Goal: Information Seeking & Learning: Learn about a topic

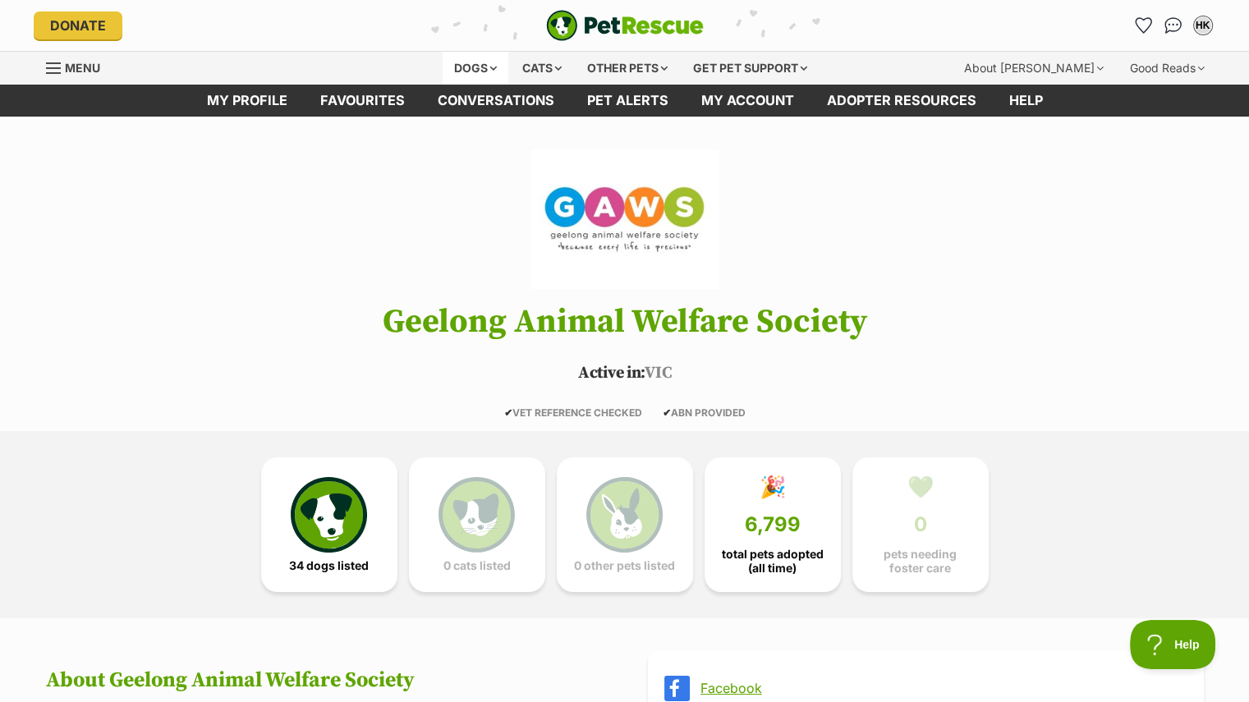
click at [465, 62] on div "Dogs" at bounding box center [476, 68] width 66 height 33
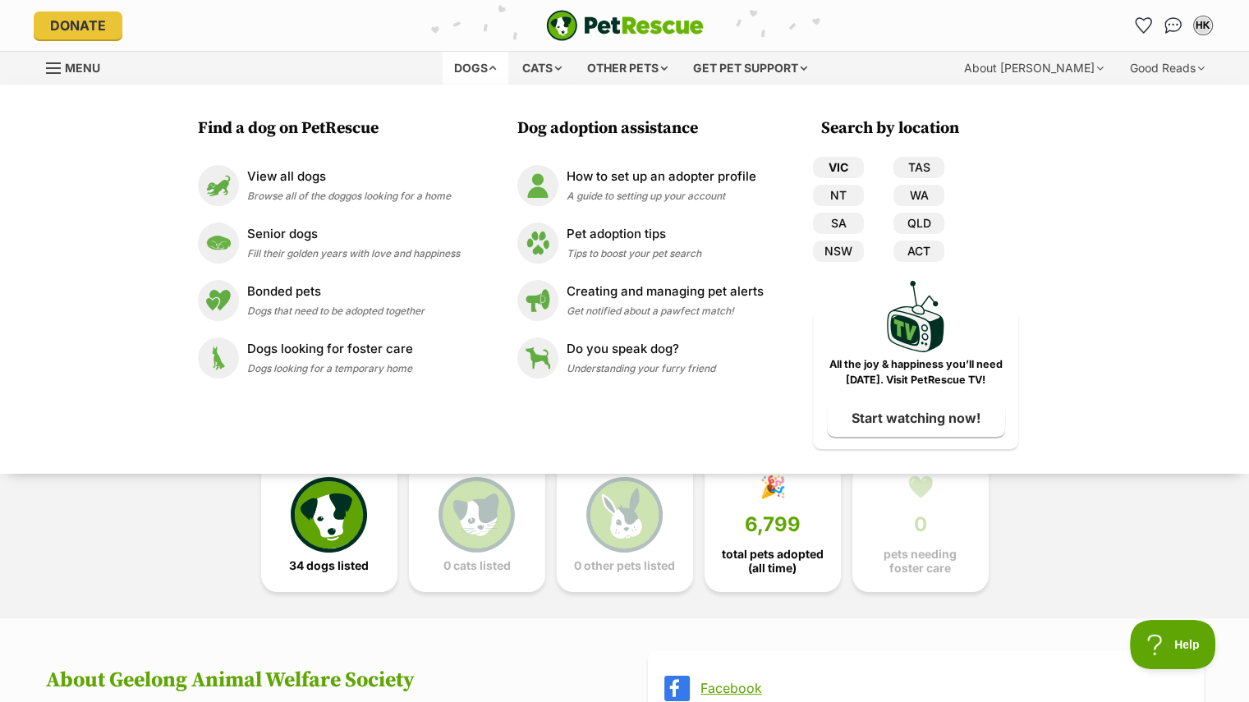
click at [834, 164] on link "VIC" at bounding box center [838, 167] width 51 height 21
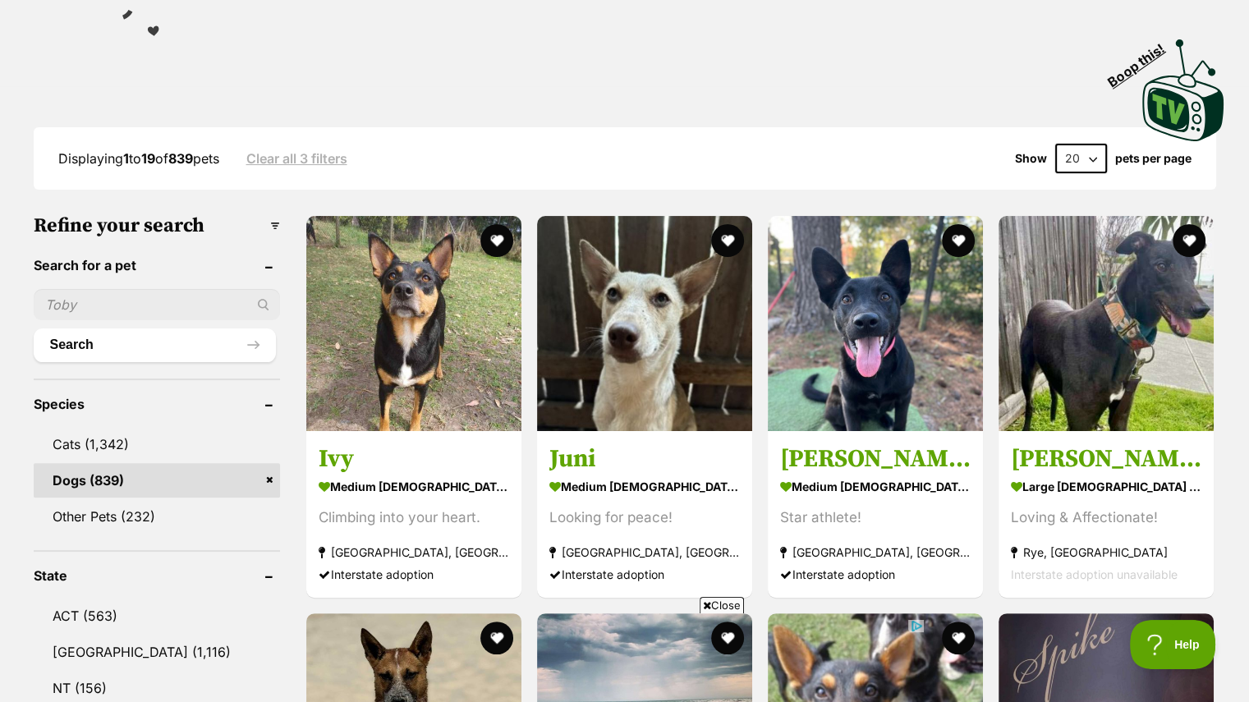
click at [85, 296] on input "text" at bounding box center [157, 304] width 246 height 31
type input "chevy"
click at [34, 328] on button "Search" at bounding box center [155, 344] width 242 height 33
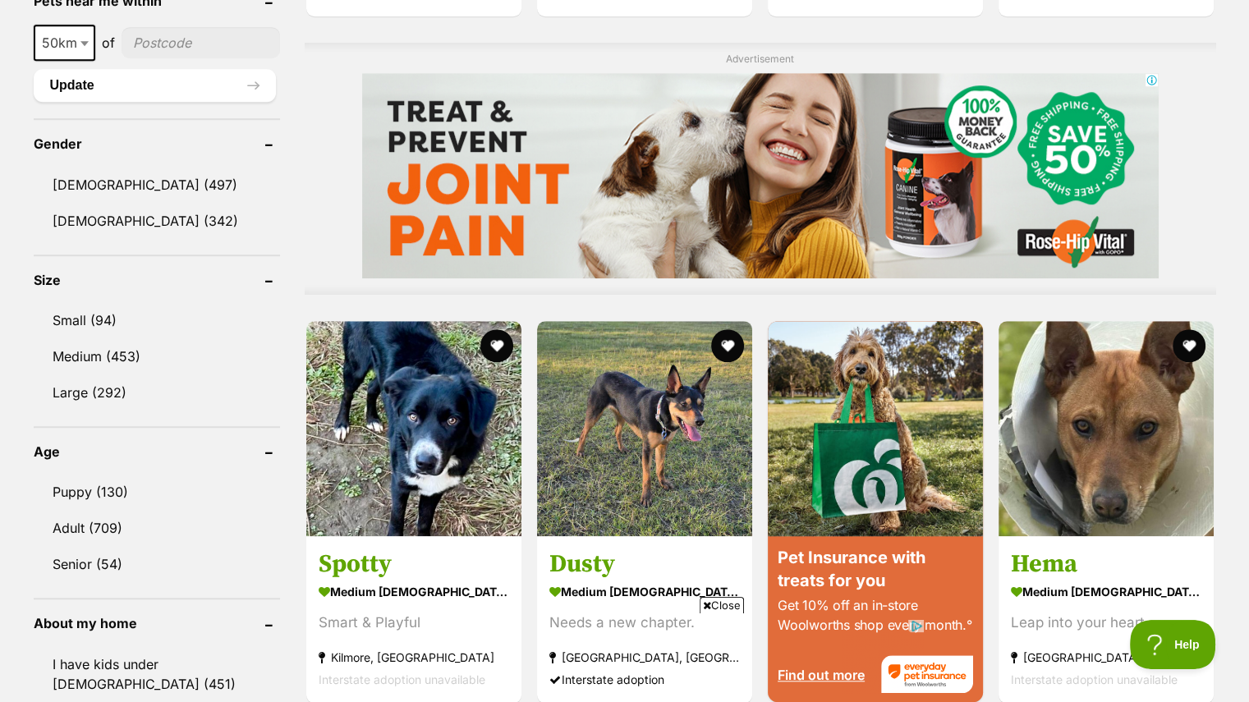
scroll to position [1312, 0]
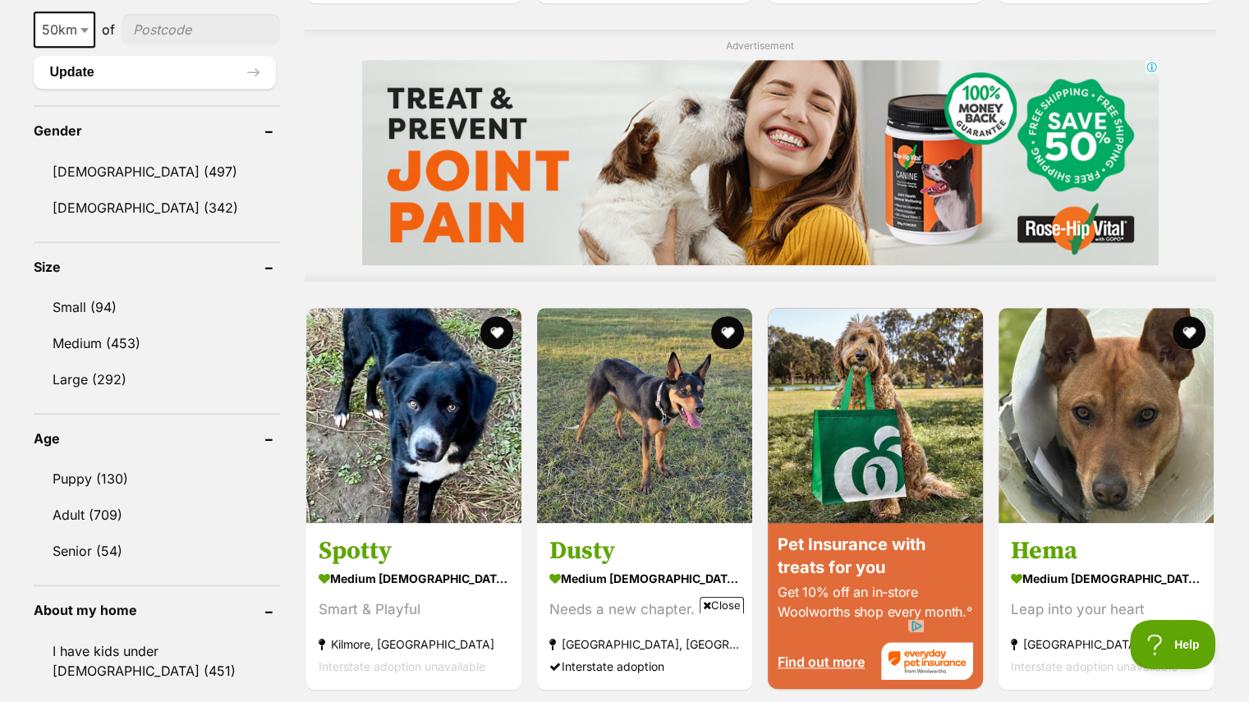
drag, startPoint x: 1241, startPoint y: 226, endPoint x: 1253, endPoint y: 224, distance: 12.4
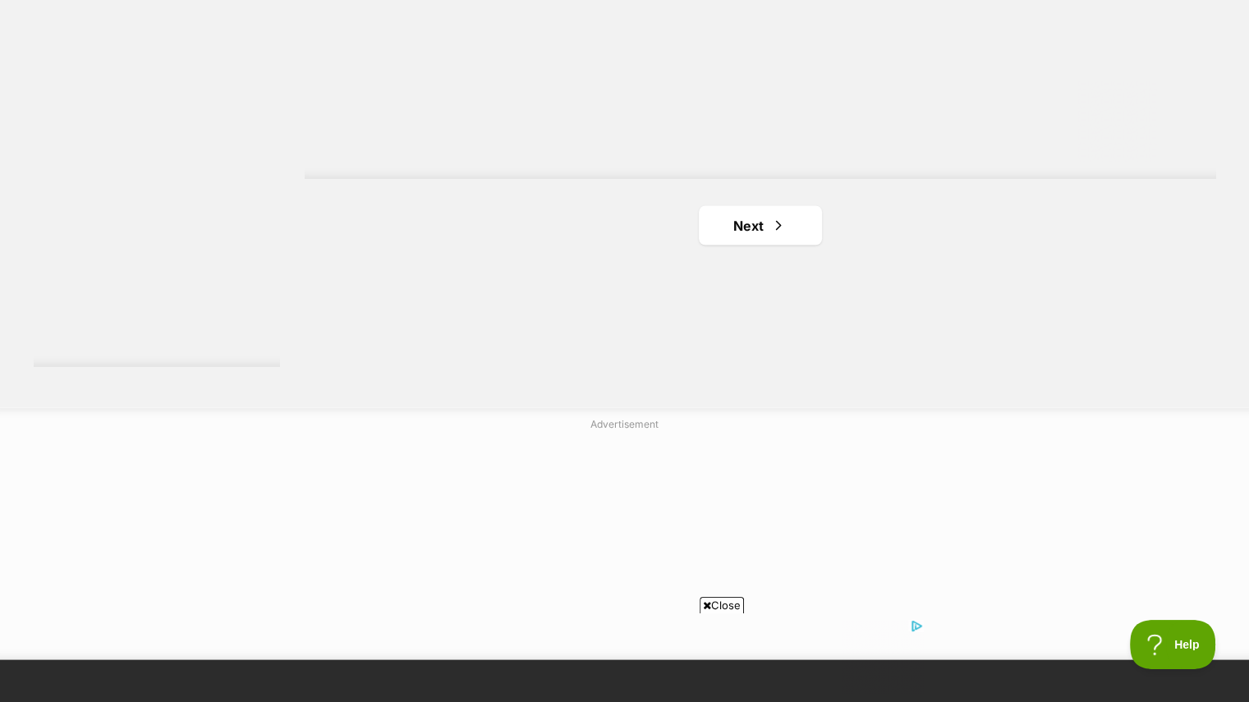
scroll to position [2848, 0]
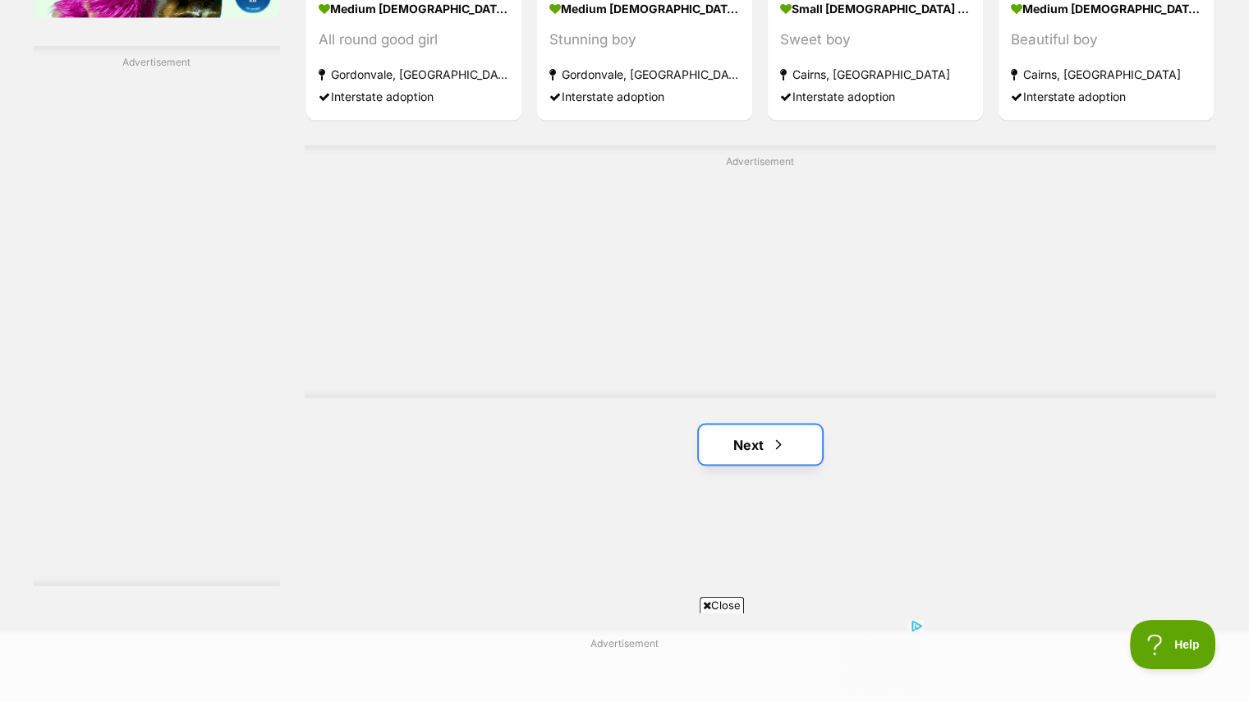
click at [779, 436] on span "Next page" at bounding box center [778, 444] width 16 height 20
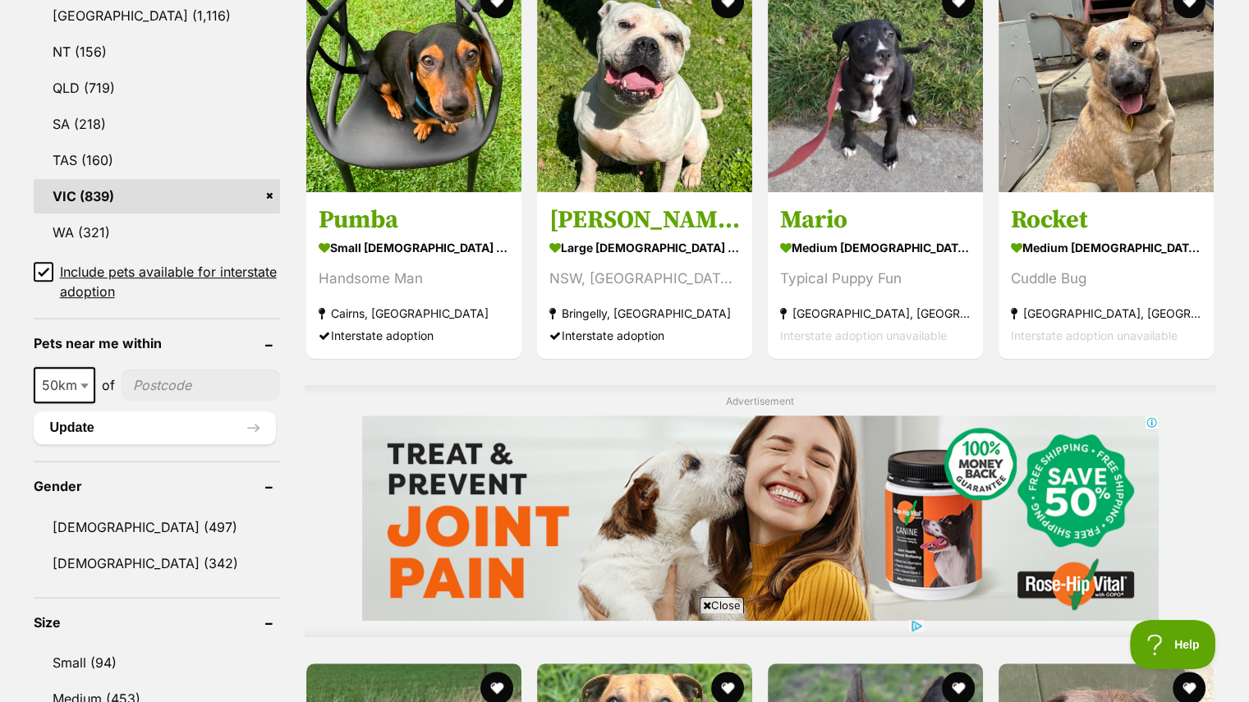
scroll to position [1046, 0]
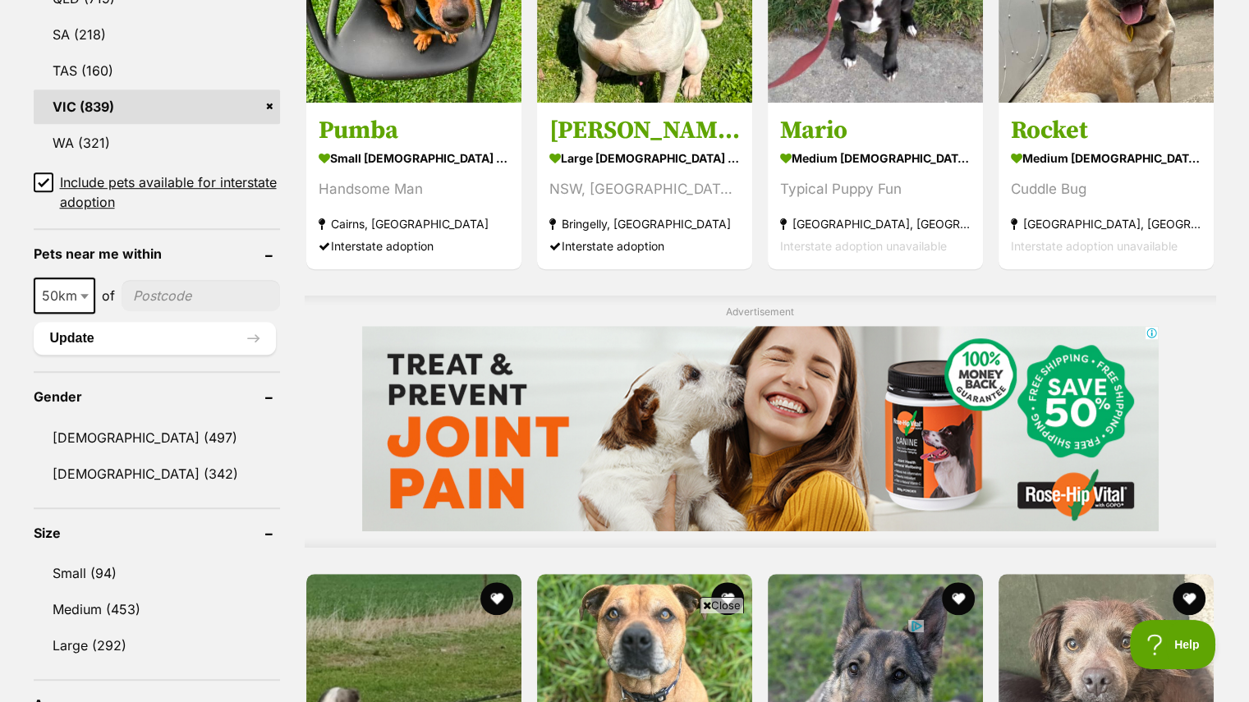
drag, startPoint x: 0, startPoint y: 0, endPoint x: 1260, endPoint y: 244, distance: 1283.7
click at [88, 462] on link "[DEMOGRAPHIC_DATA] (342)" at bounding box center [157, 474] width 246 height 34
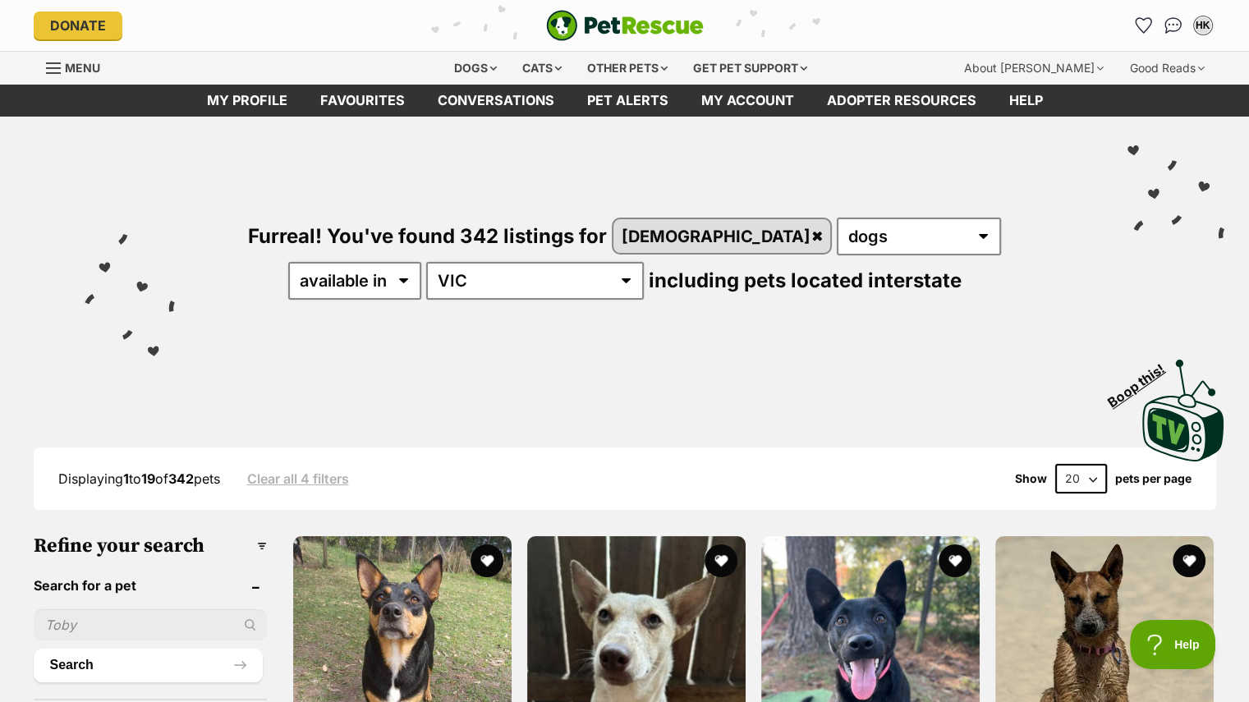
click at [112, 614] on input "text" at bounding box center [151, 624] width 234 height 31
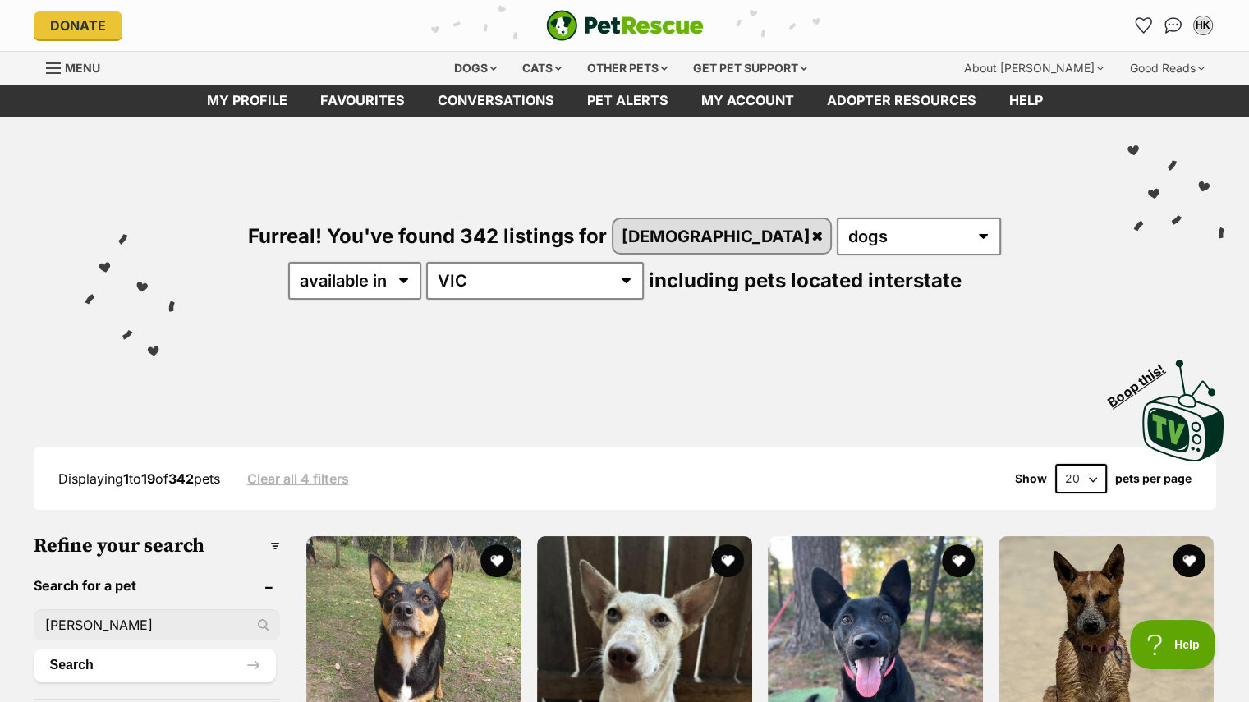
type input "hannah"
click at [34, 649] on button "Search" at bounding box center [155, 665] width 242 height 33
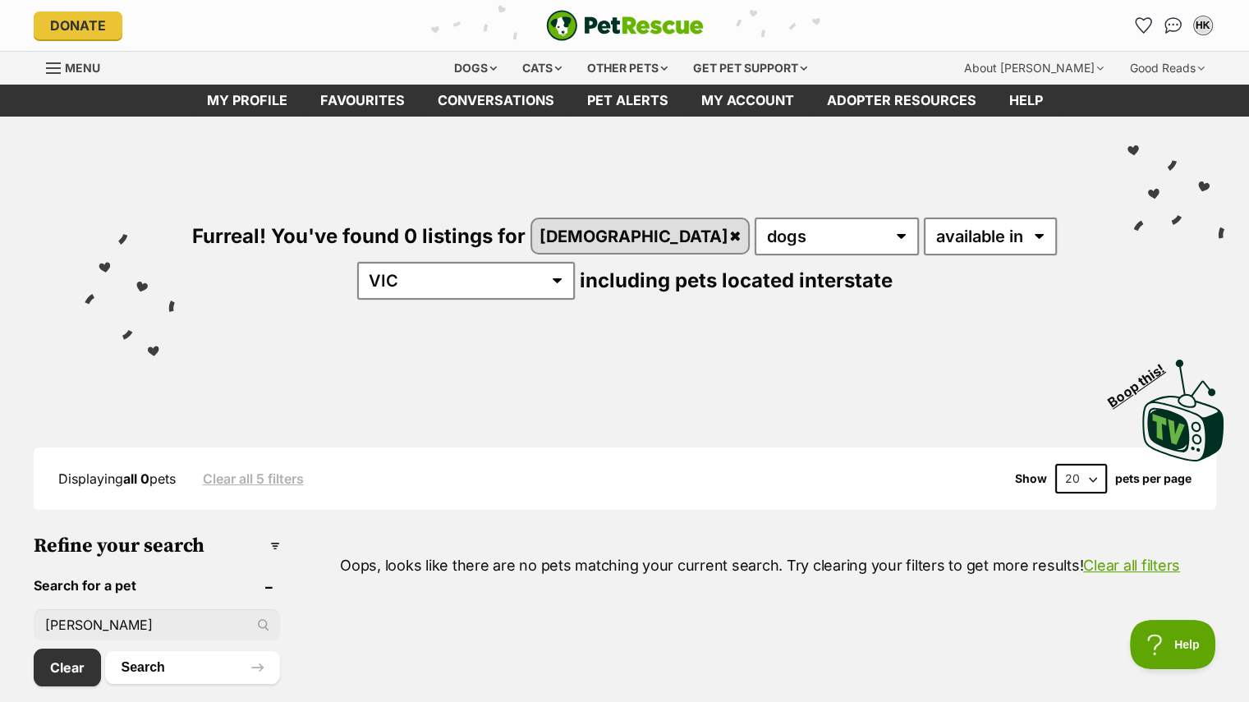
drag, startPoint x: 171, startPoint y: 621, endPoint x: 0, endPoint y: 583, distance: 174.9
click at [161, 661] on button "Search" at bounding box center [192, 667] width 175 height 33
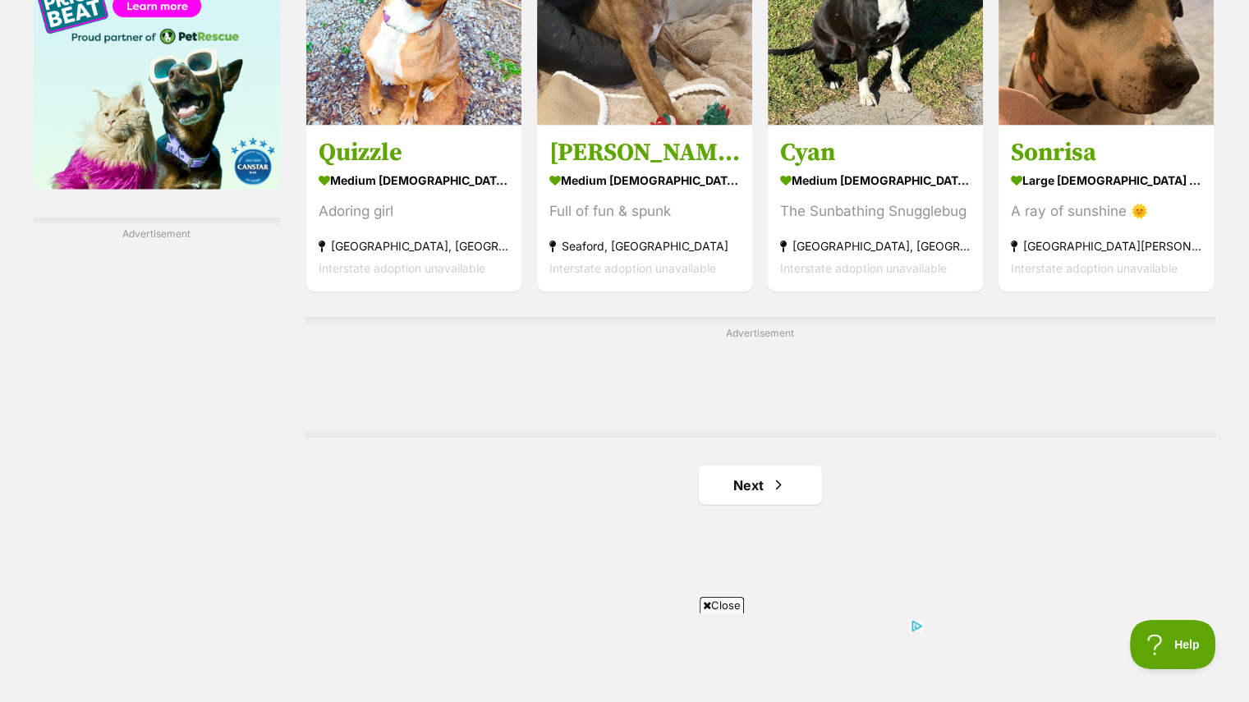
scroll to position [2697, 0]
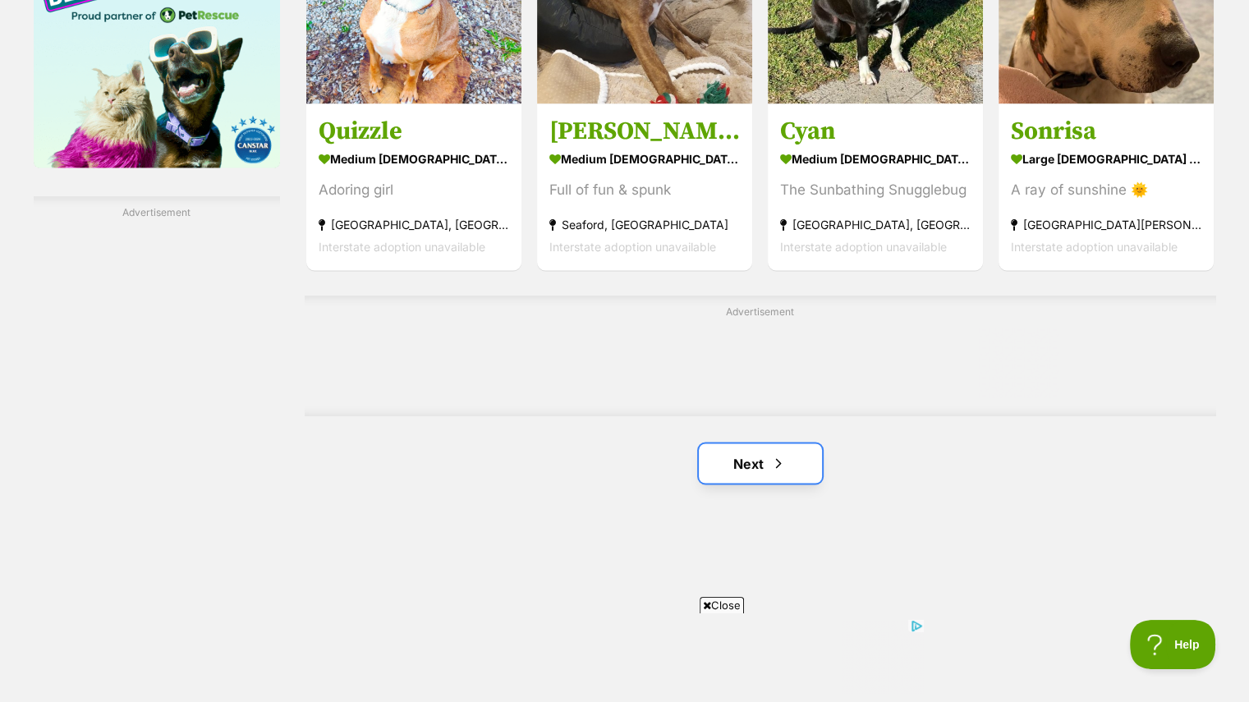
click at [732, 462] on link "Next" at bounding box center [760, 462] width 123 height 39
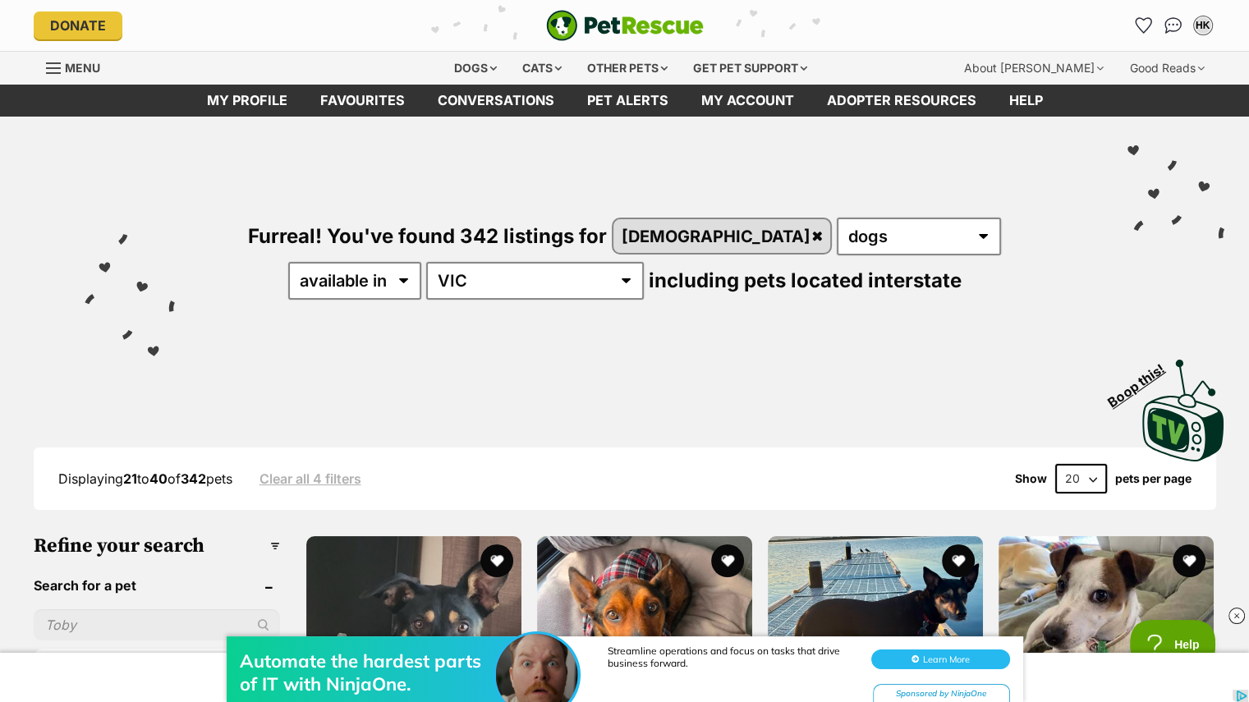
click at [103, 614] on div "Automate the hardest parts of IT with NinjaOne. Streamline operations and focus…" at bounding box center [624, 653] width 1249 height 99
click at [53, 625] on div "Automate the hardest parts of IT with NinjaOne. Streamline operations and focus…" at bounding box center [624, 661] width 1249 height 82
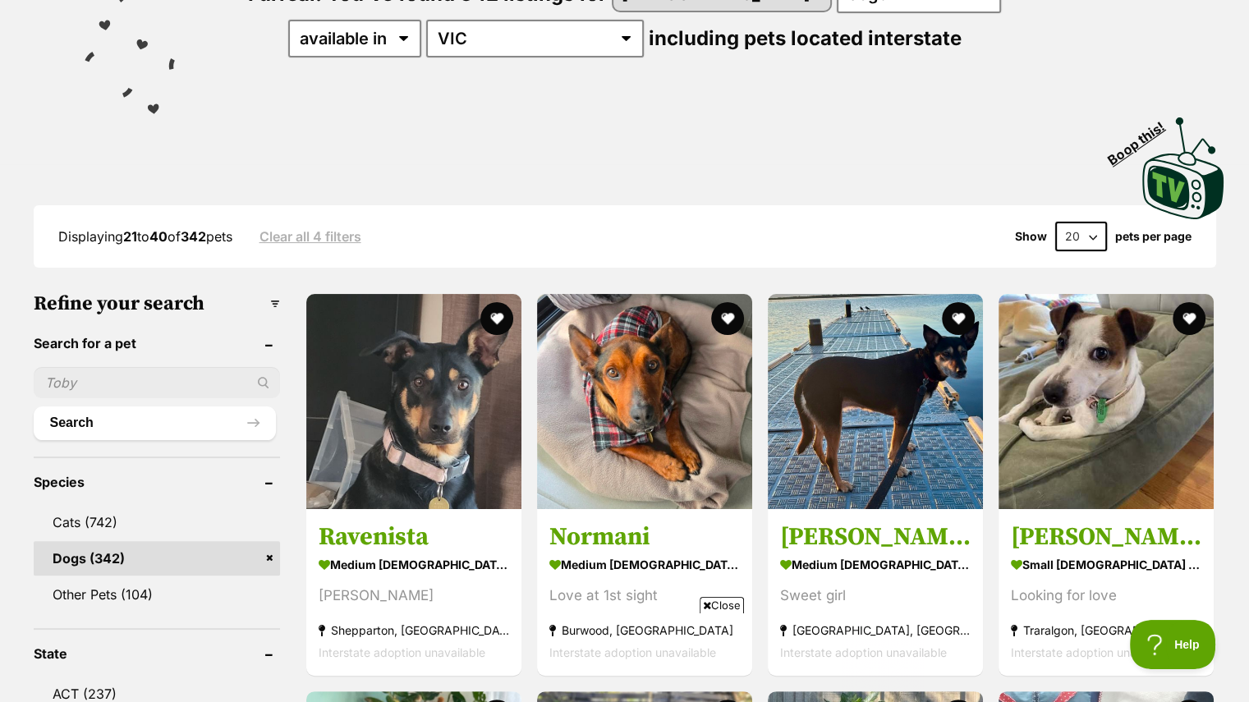
scroll to position [246, 0]
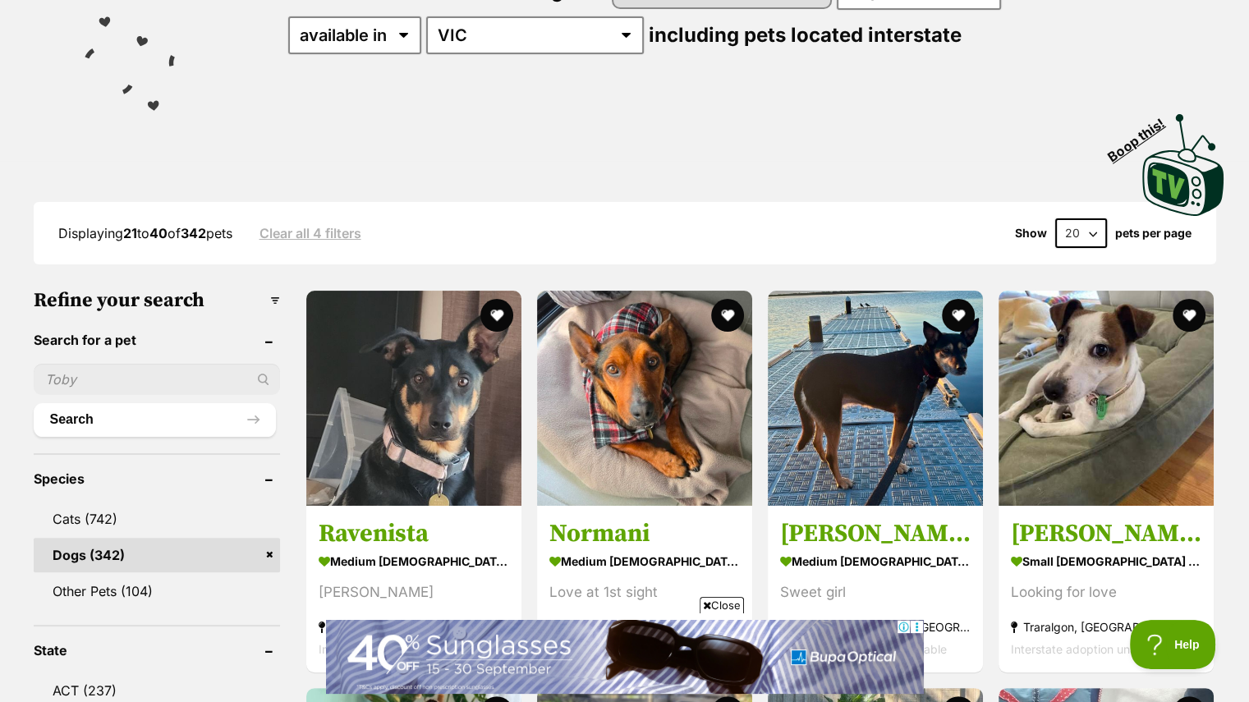
click at [76, 375] on input "text" at bounding box center [157, 379] width 246 height 31
type input "wolfhound"
click at [34, 403] on button "Search" at bounding box center [155, 419] width 242 height 33
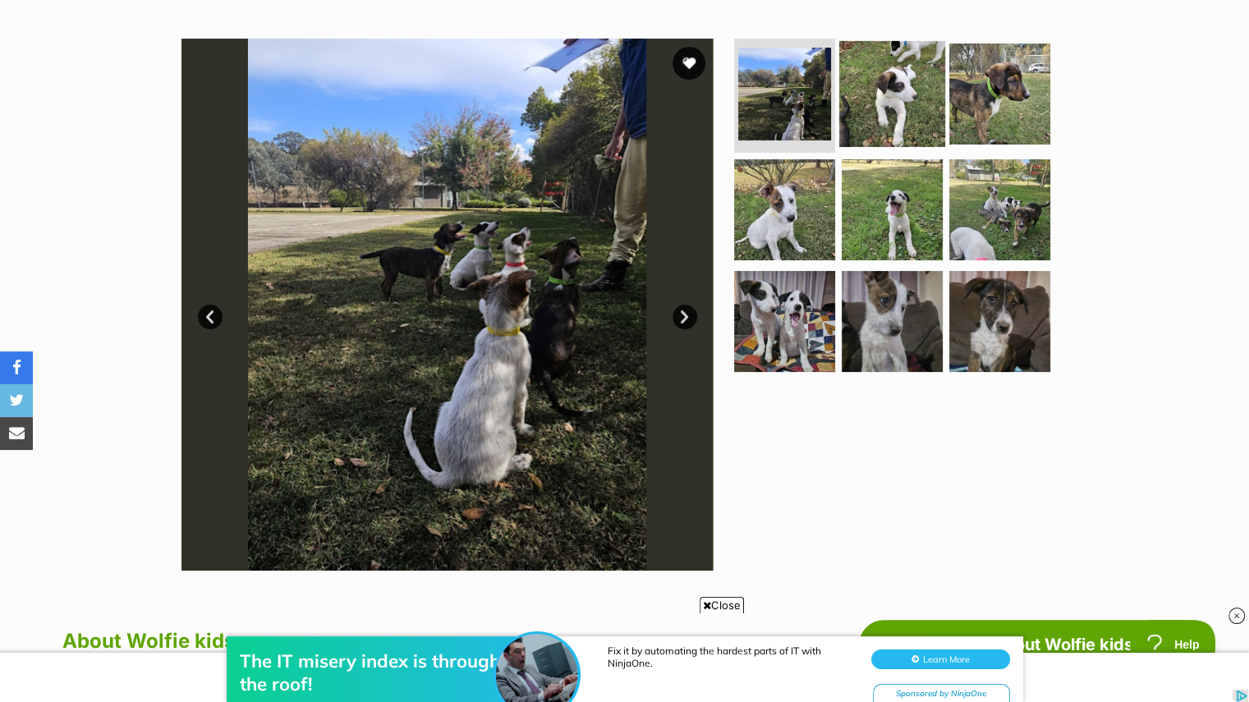
click at [869, 91] on img at bounding box center [892, 93] width 106 height 106
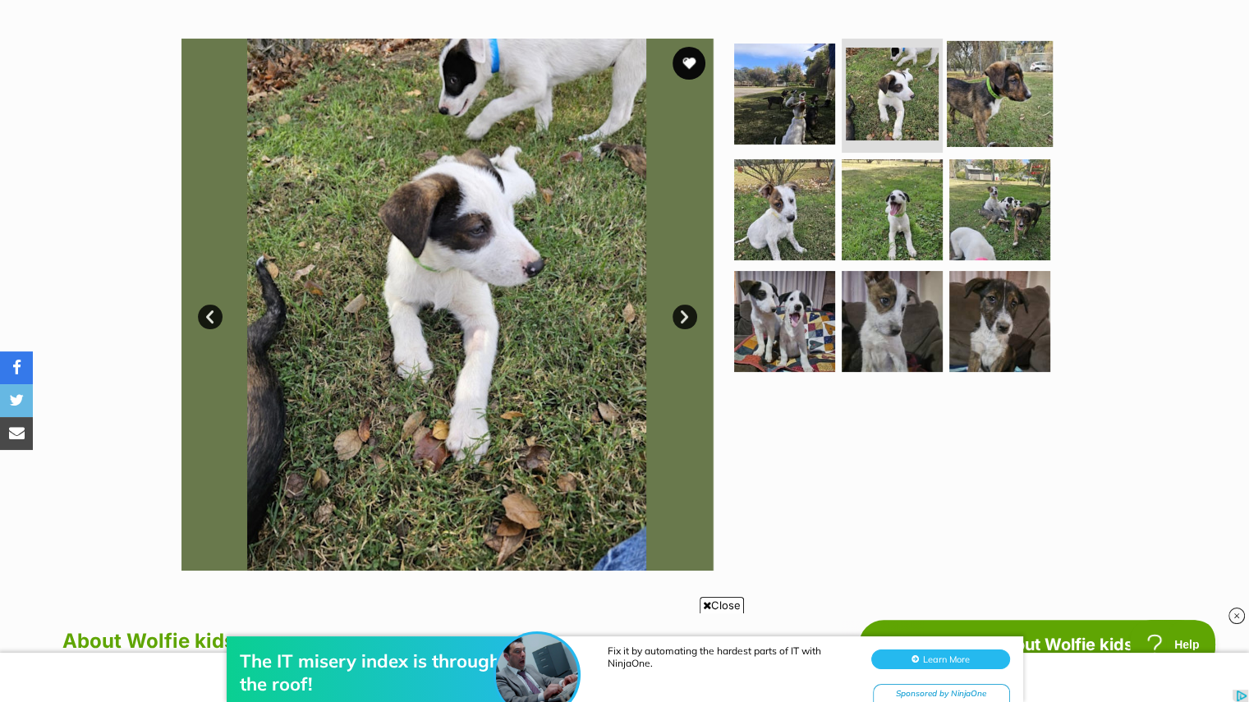
click at [1012, 81] on img at bounding box center [1000, 93] width 106 height 106
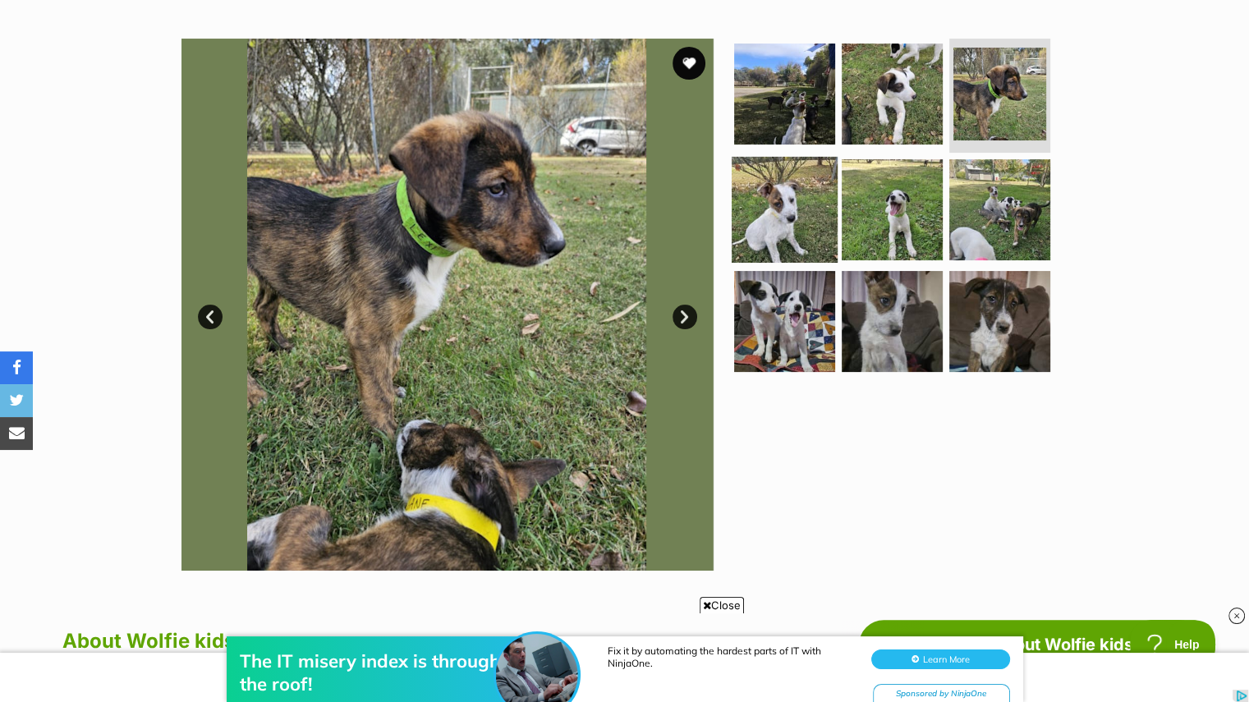
click at [792, 196] on img at bounding box center [785, 210] width 106 height 106
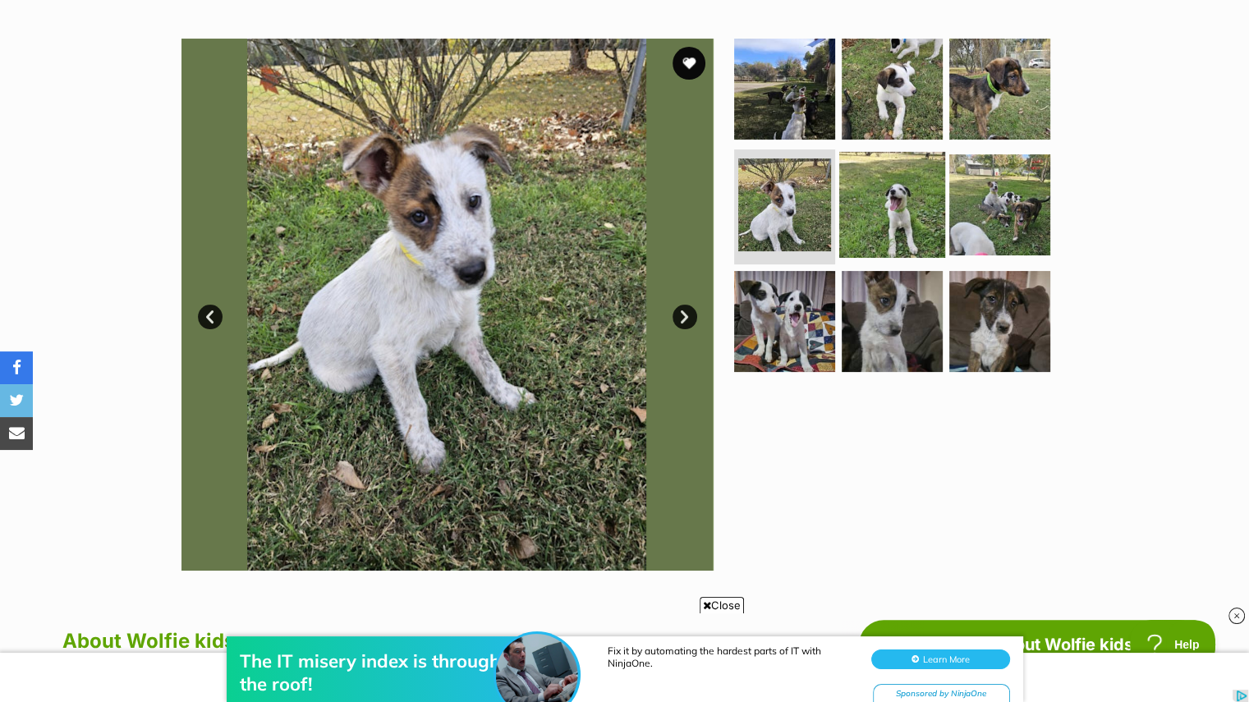
click at [851, 190] on img at bounding box center [892, 205] width 106 height 106
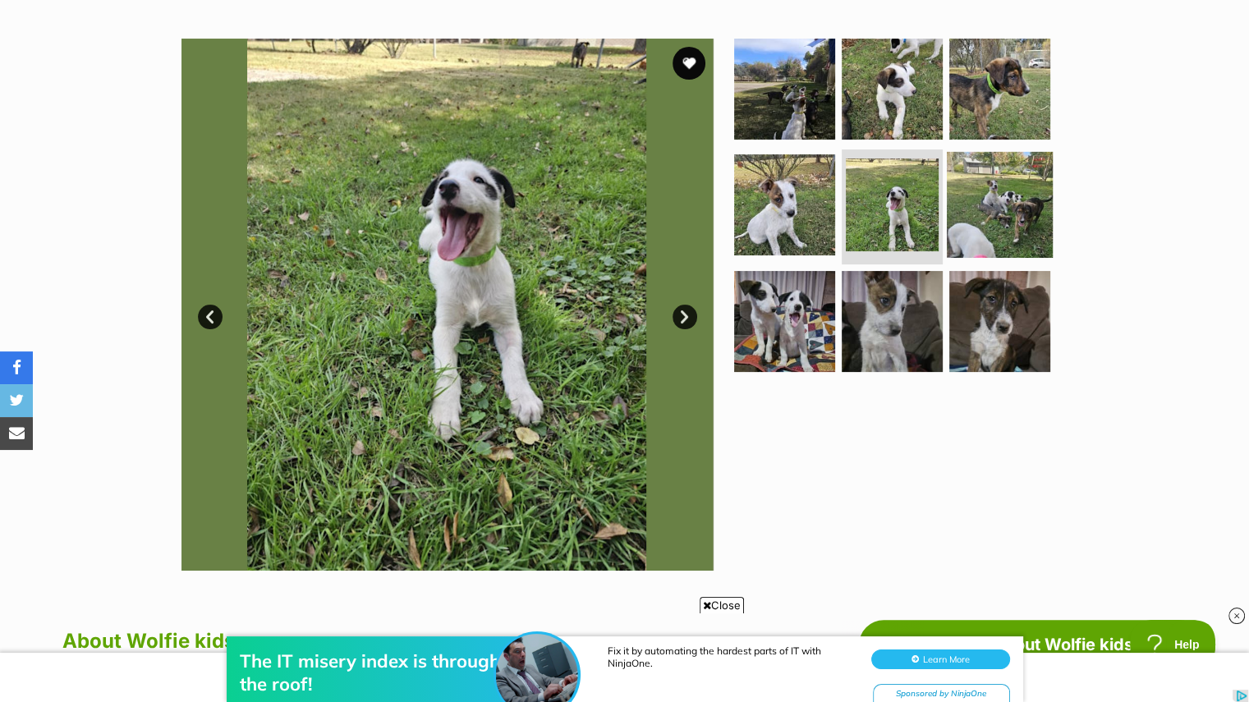
click at [989, 178] on img at bounding box center [1000, 205] width 106 height 106
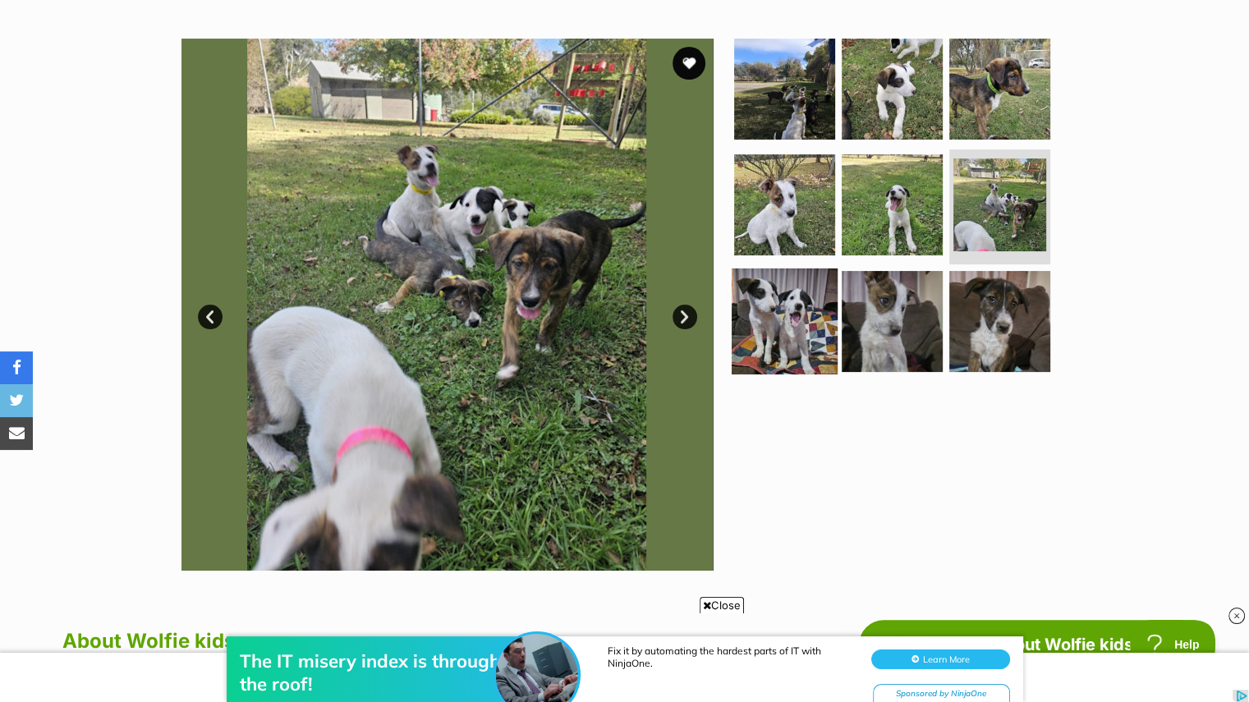
click at [778, 298] on img at bounding box center [785, 321] width 106 height 106
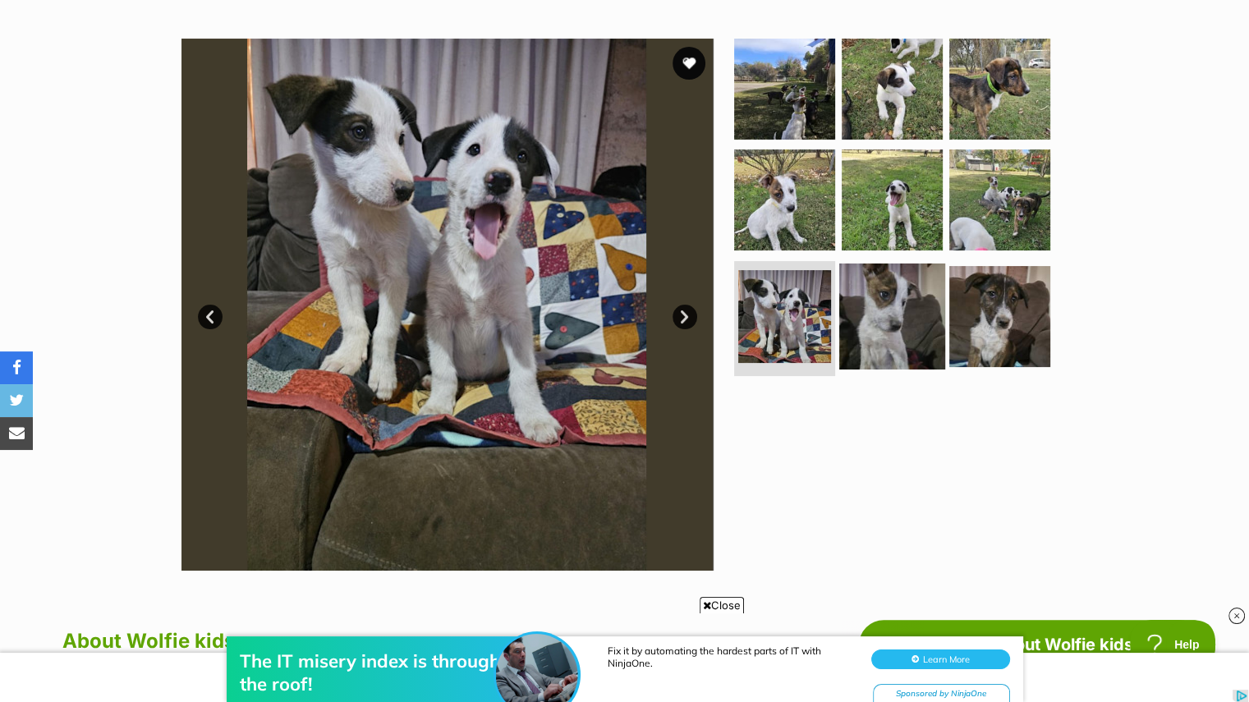
click at [880, 299] on img at bounding box center [892, 317] width 106 height 106
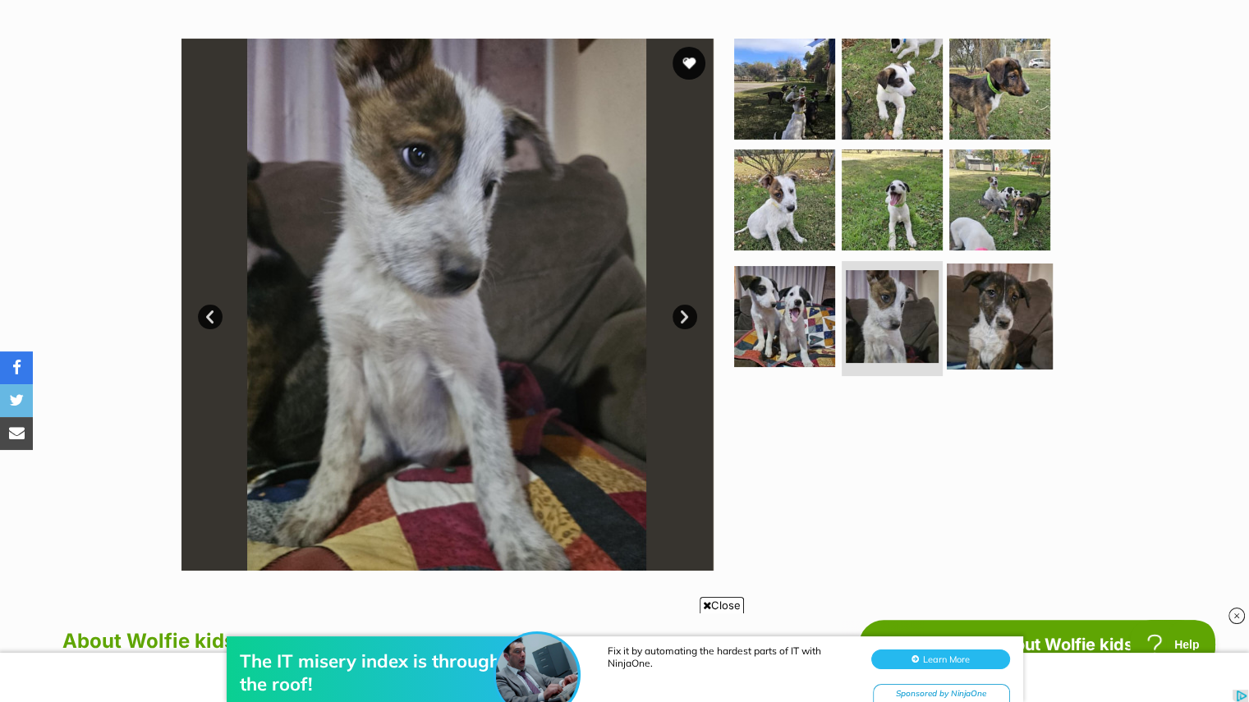
click at [1003, 301] on img at bounding box center [1000, 317] width 106 height 106
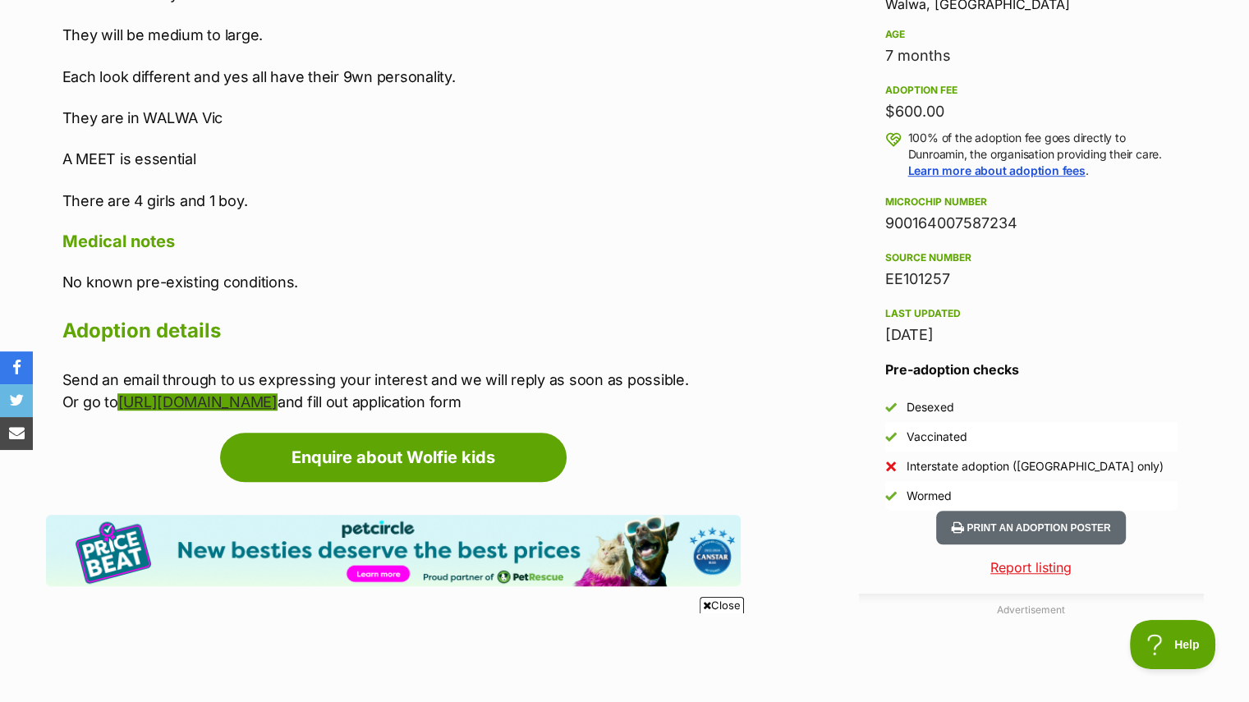
click at [237, 406] on link "http://dunroamin.org.au/" at bounding box center [196, 401] width 159 height 17
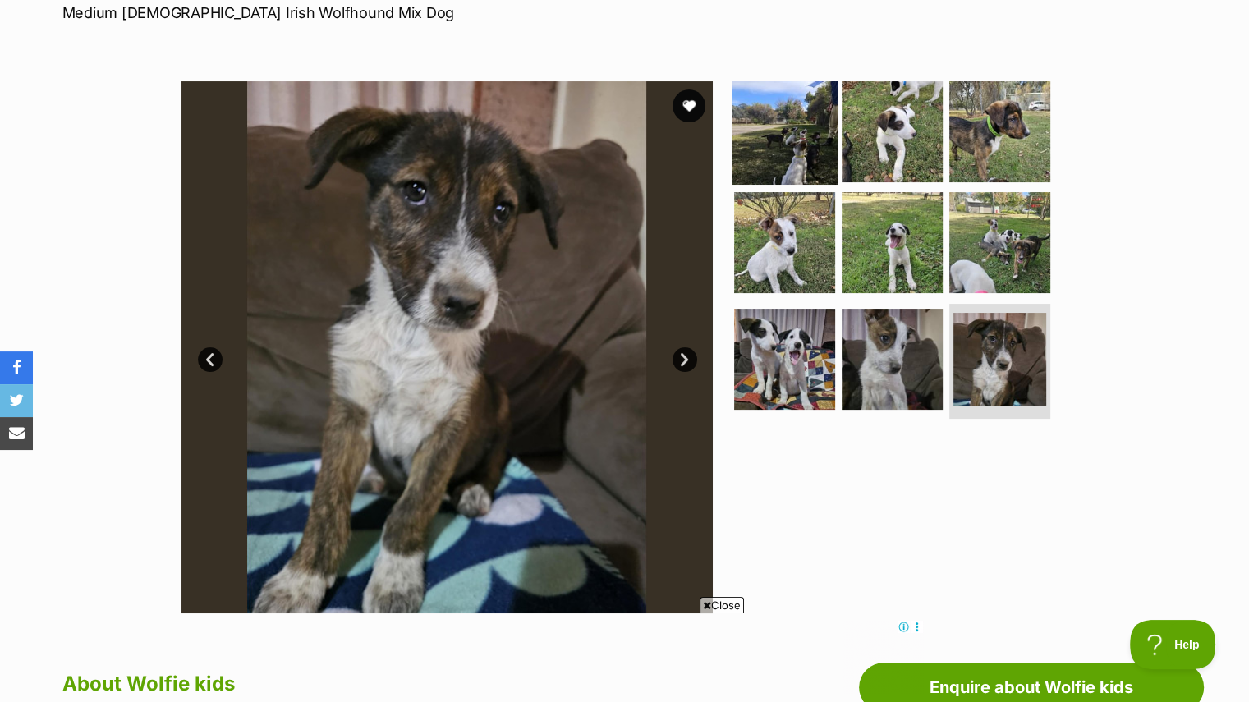
click at [790, 110] on img at bounding box center [785, 131] width 106 height 106
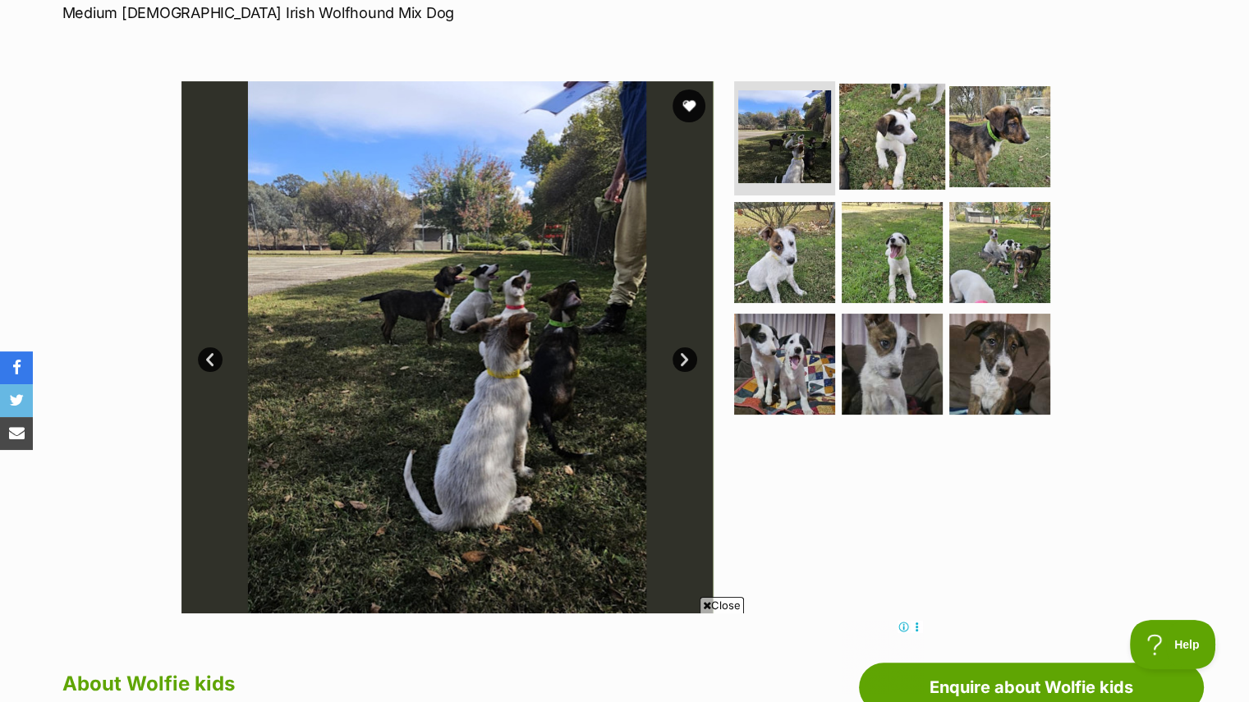
click at [865, 129] on img at bounding box center [892, 136] width 106 height 106
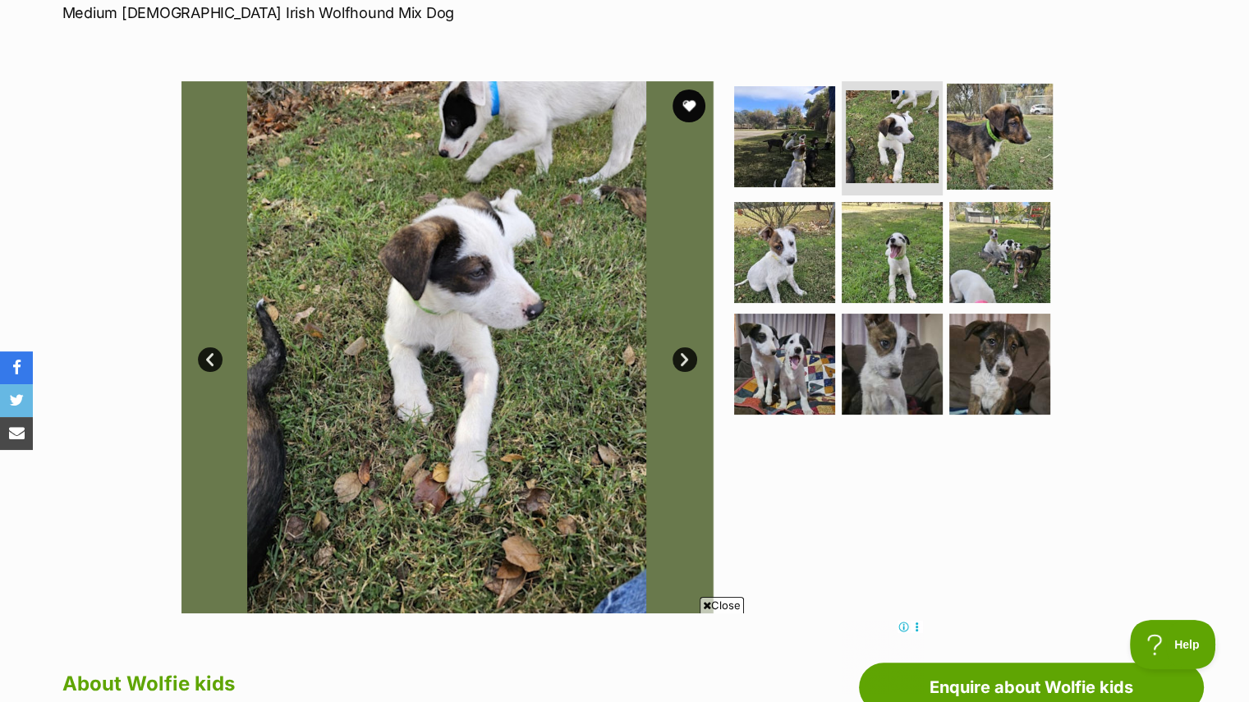
click at [994, 125] on img at bounding box center [1000, 136] width 106 height 106
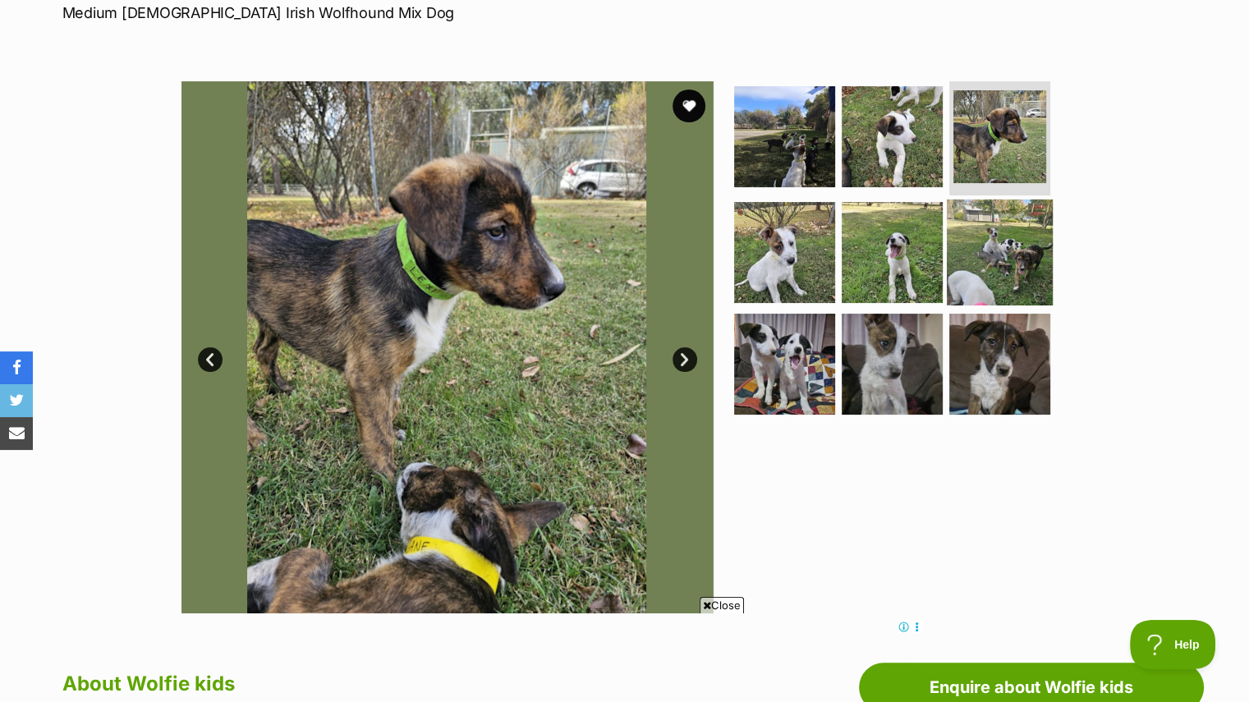
click at [1010, 219] on img at bounding box center [1000, 253] width 106 height 106
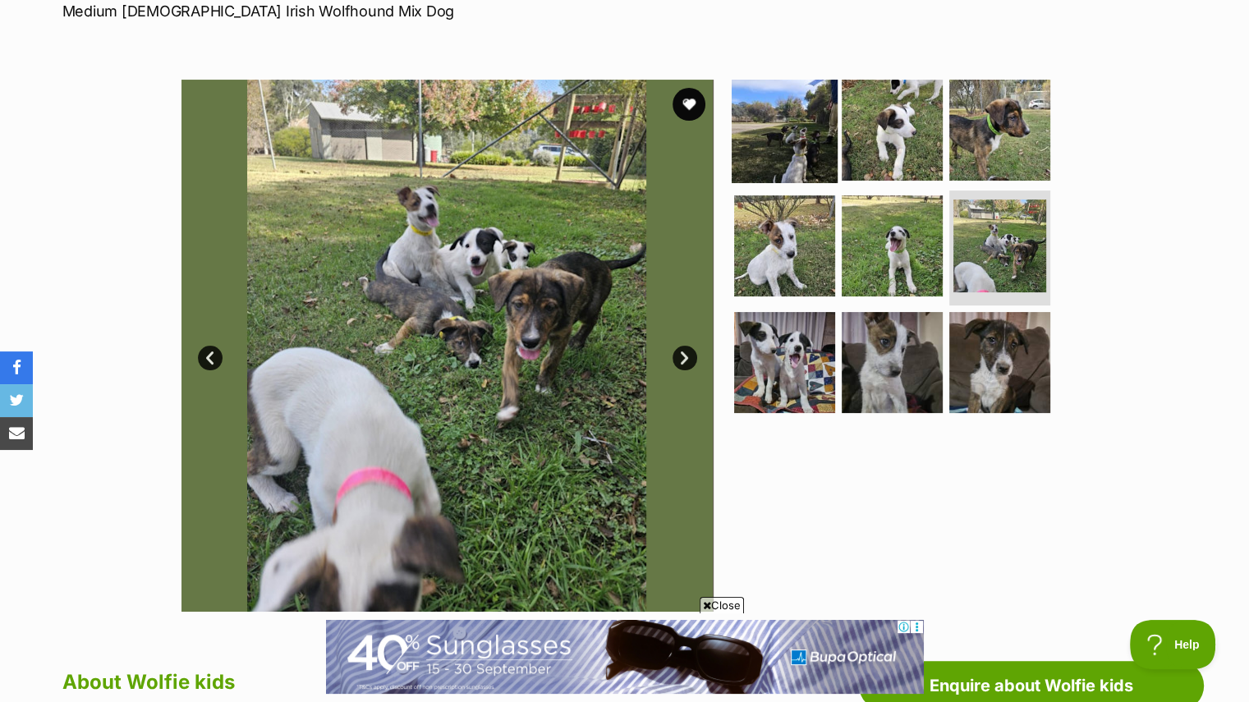
click at [807, 127] on img at bounding box center [785, 129] width 106 height 106
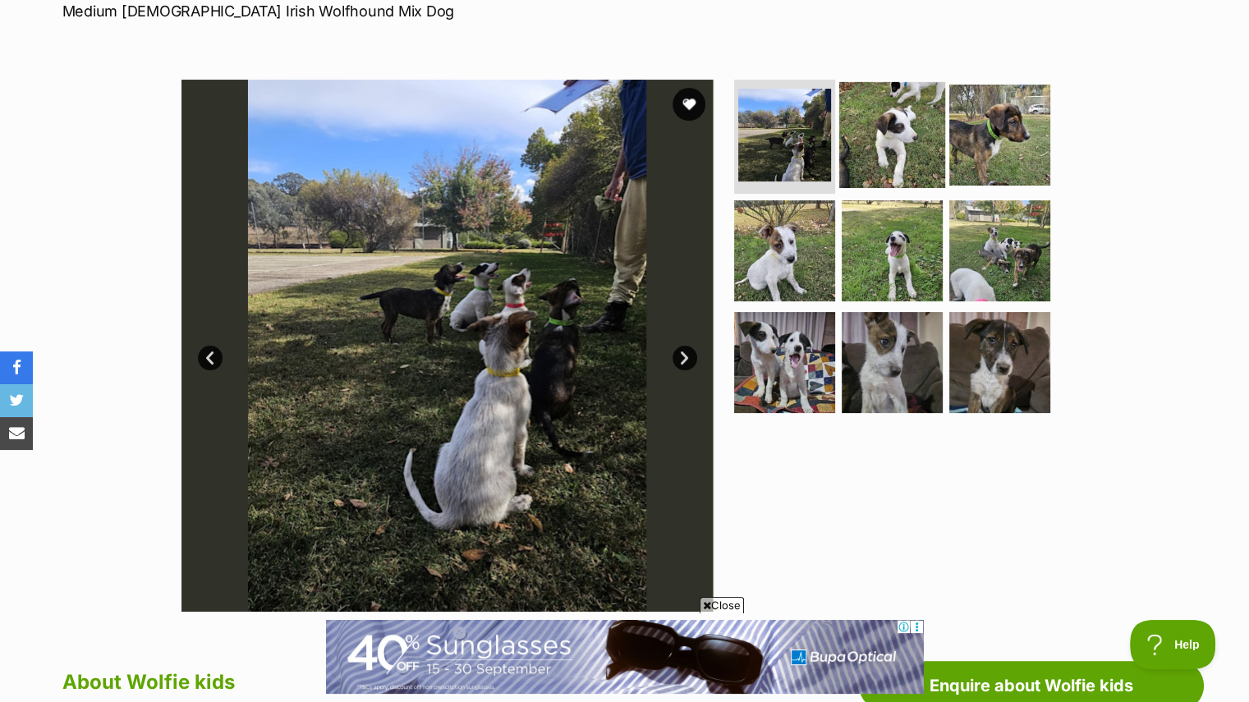
click at [884, 126] on img at bounding box center [892, 134] width 106 height 106
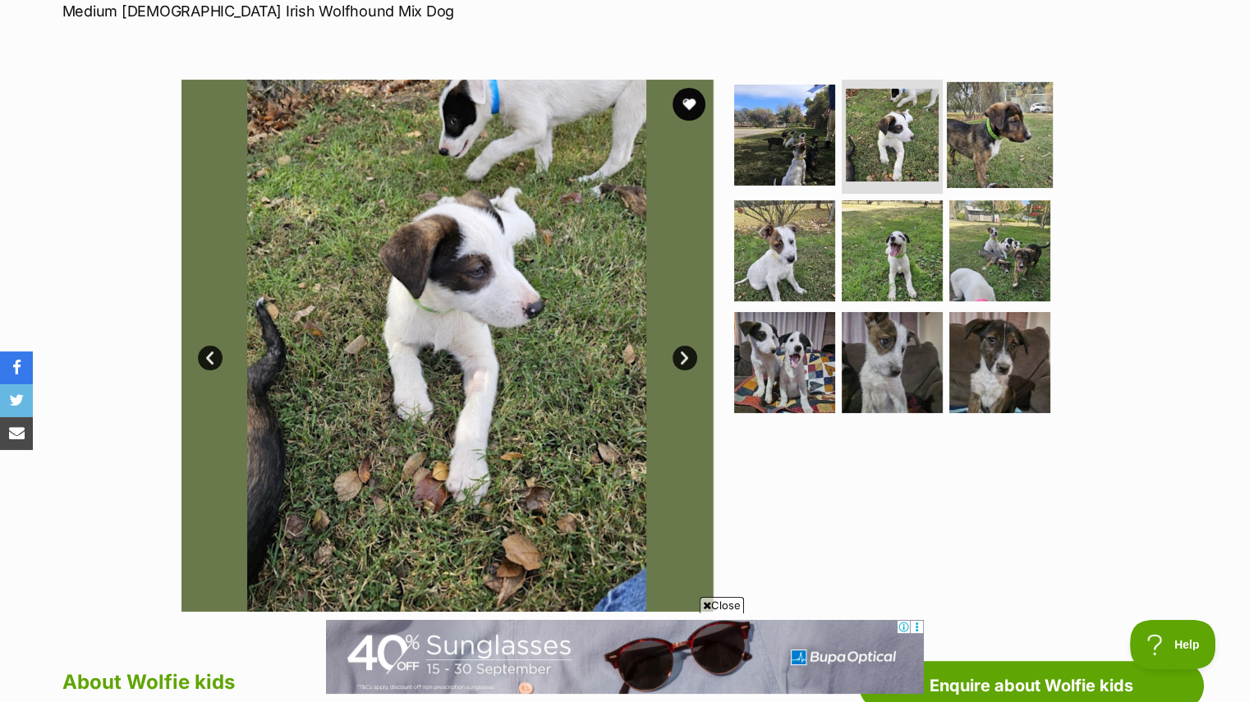
click at [971, 126] on img at bounding box center [1000, 134] width 106 height 106
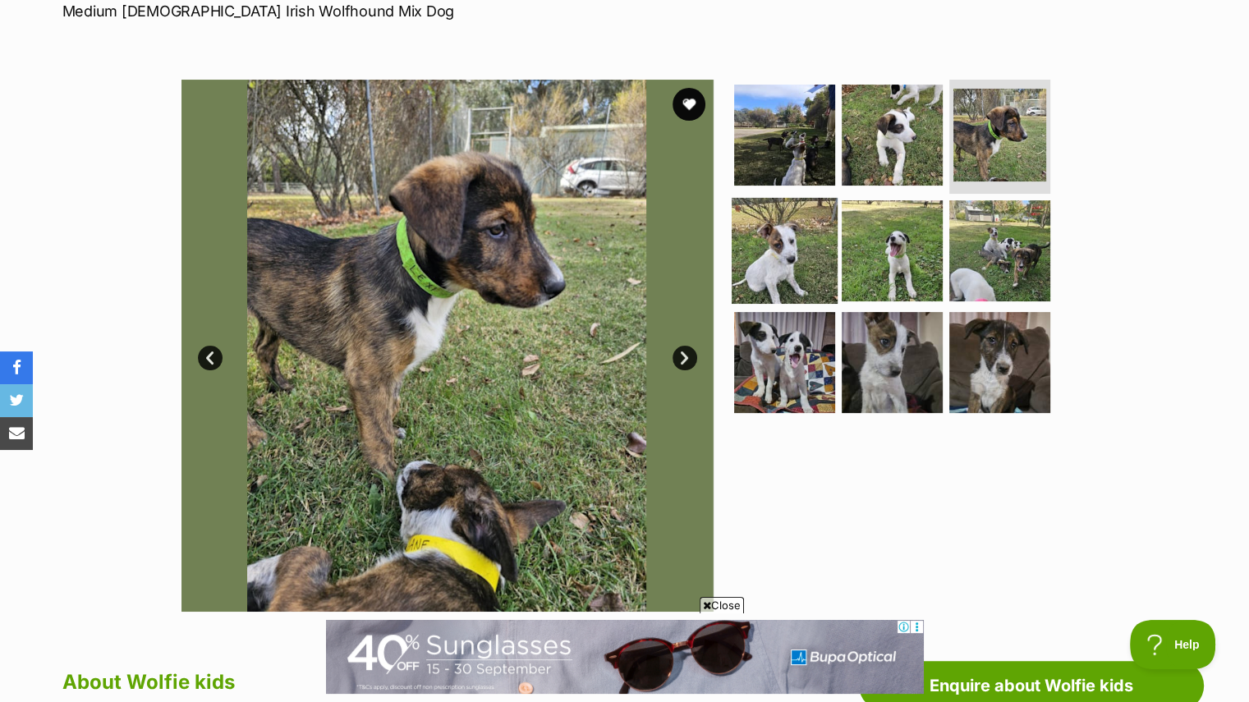
click at [788, 247] on img at bounding box center [785, 251] width 106 height 106
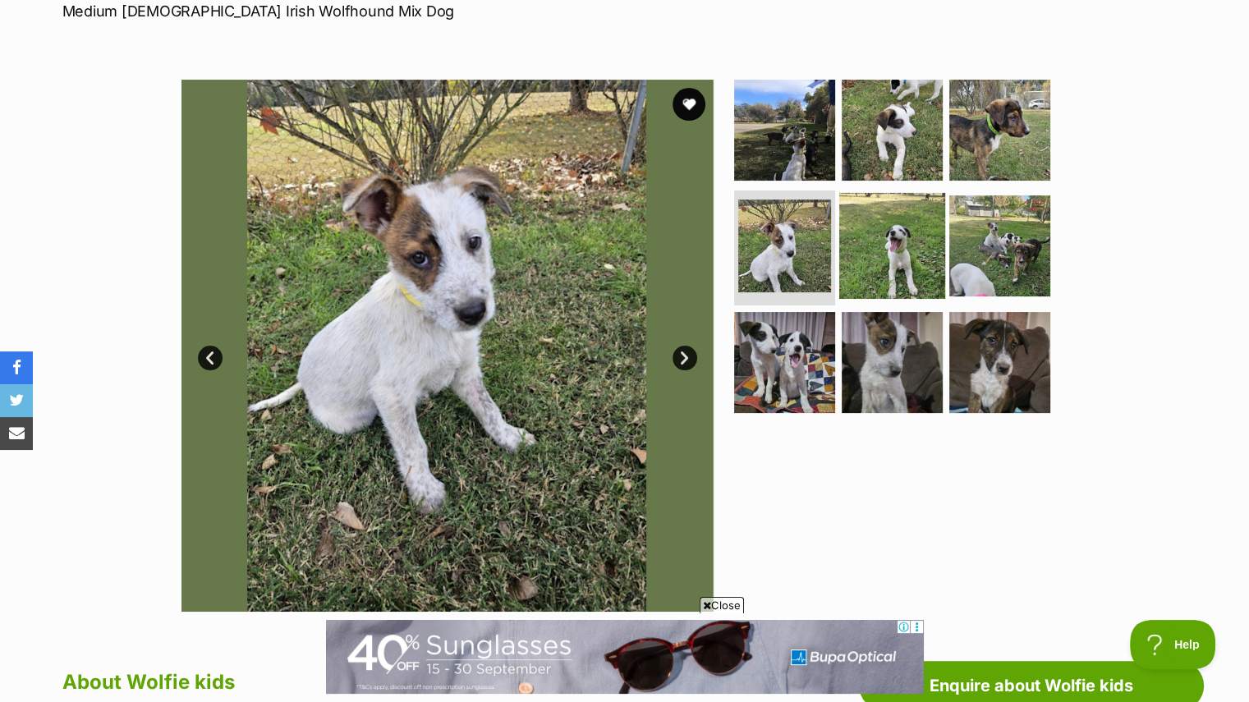
click at [864, 246] on img at bounding box center [892, 246] width 106 height 106
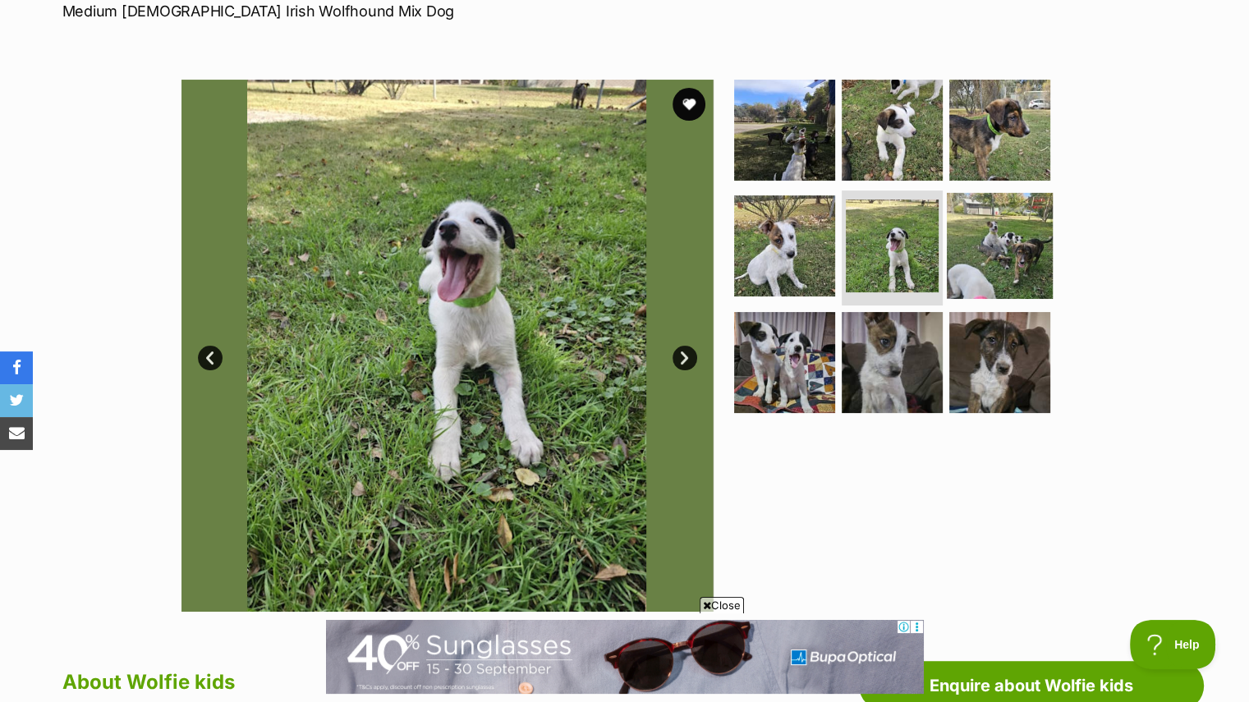
click at [965, 243] on img at bounding box center [1000, 246] width 106 height 106
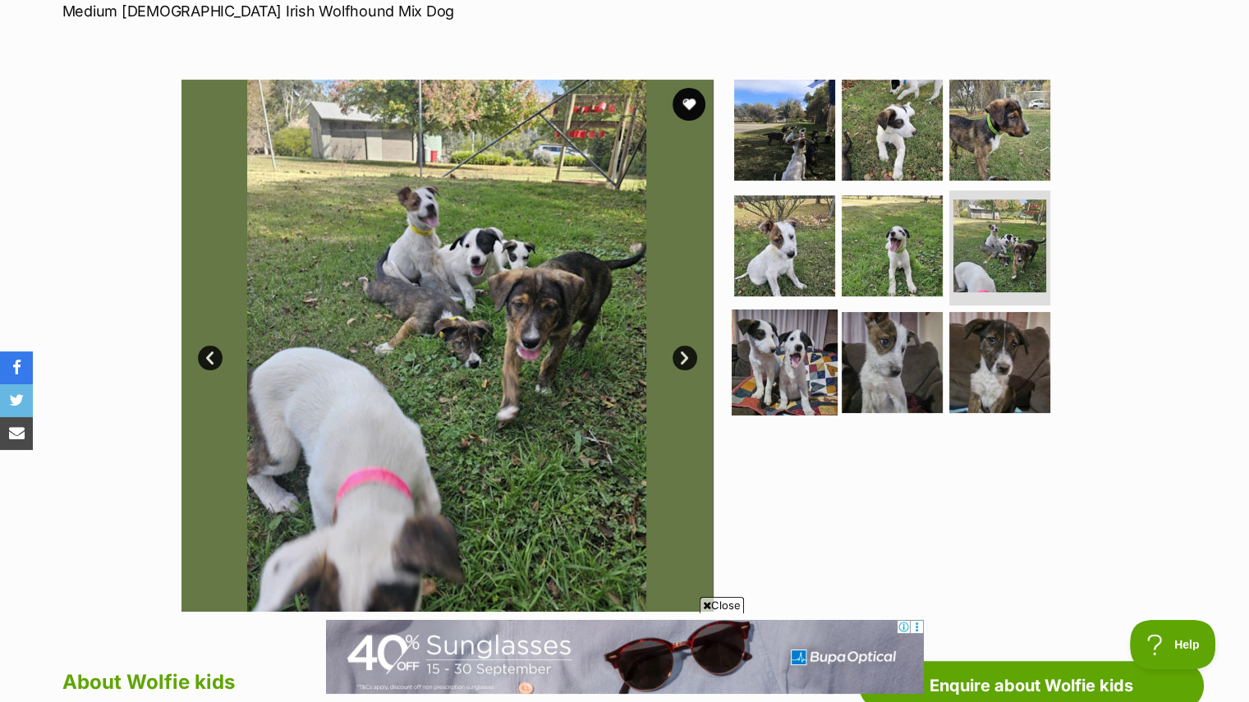
click at [752, 351] on img at bounding box center [785, 363] width 106 height 106
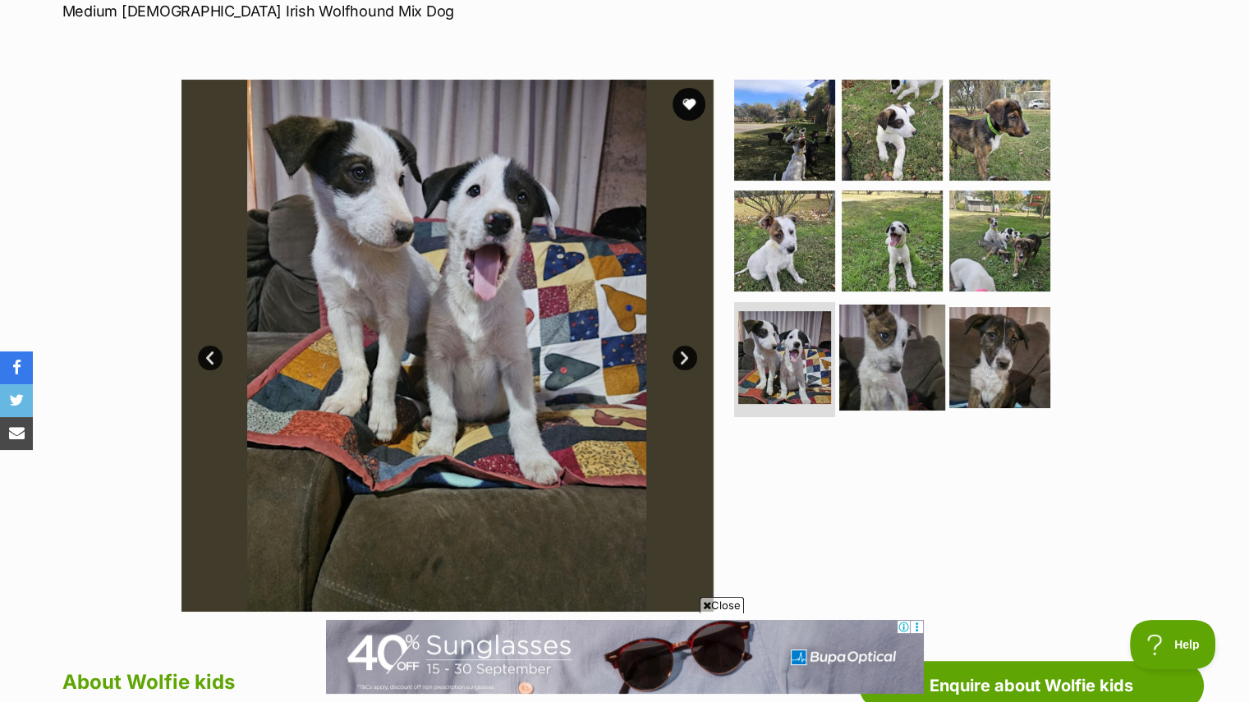
click at [862, 344] on img at bounding box center [892, 358] width 106 height 106
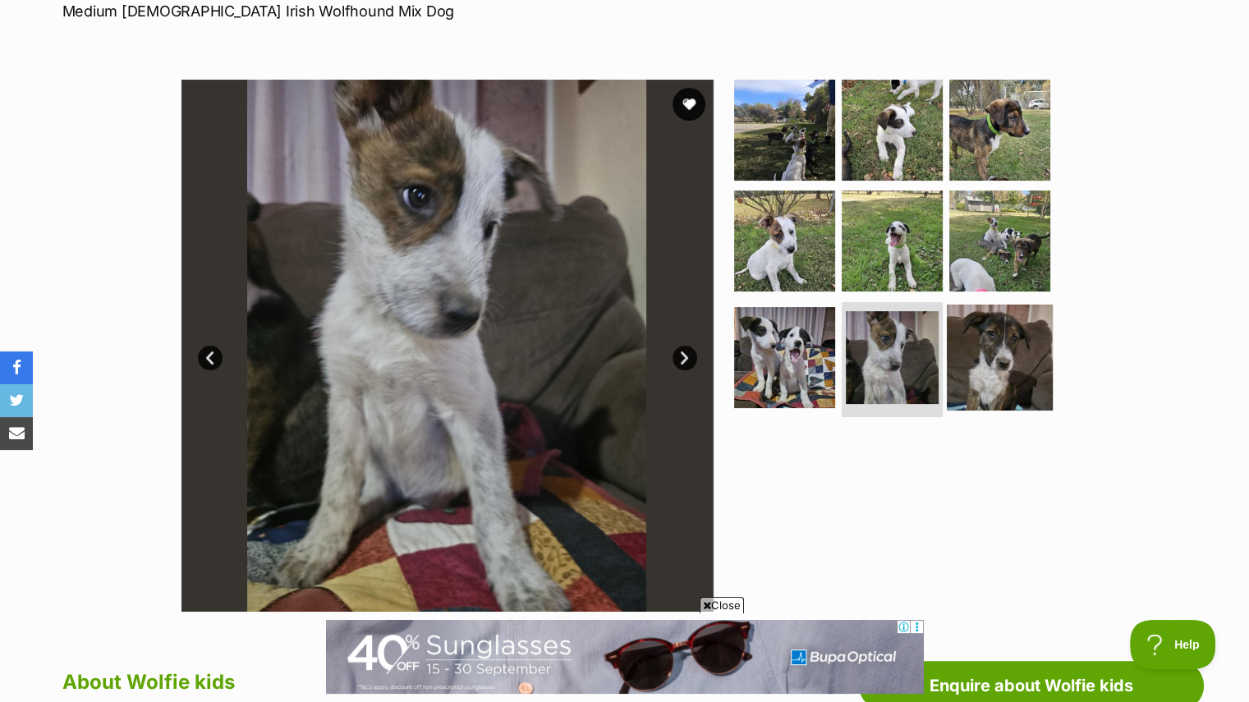
click at [980, 342] on img at bounding box center [1000, 358] width 106 height 106
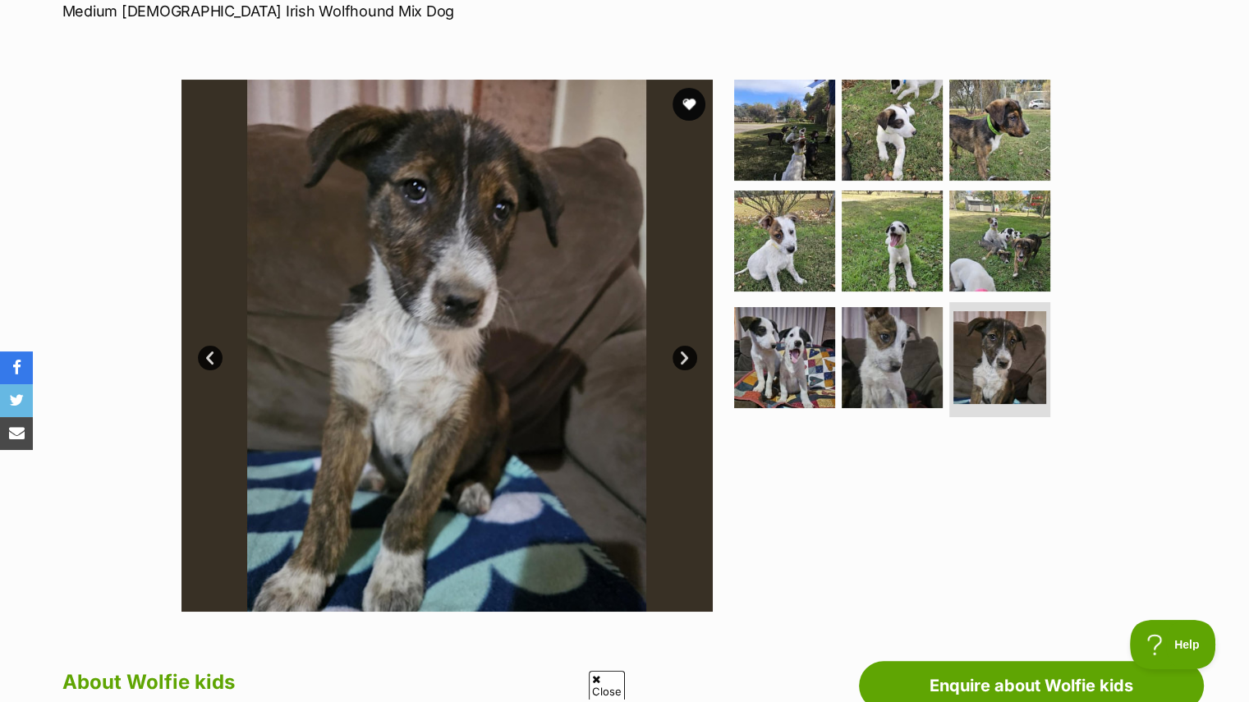
click at [207, 354] on link "Prev" at bounding box center [210, 358] width 25 height 25
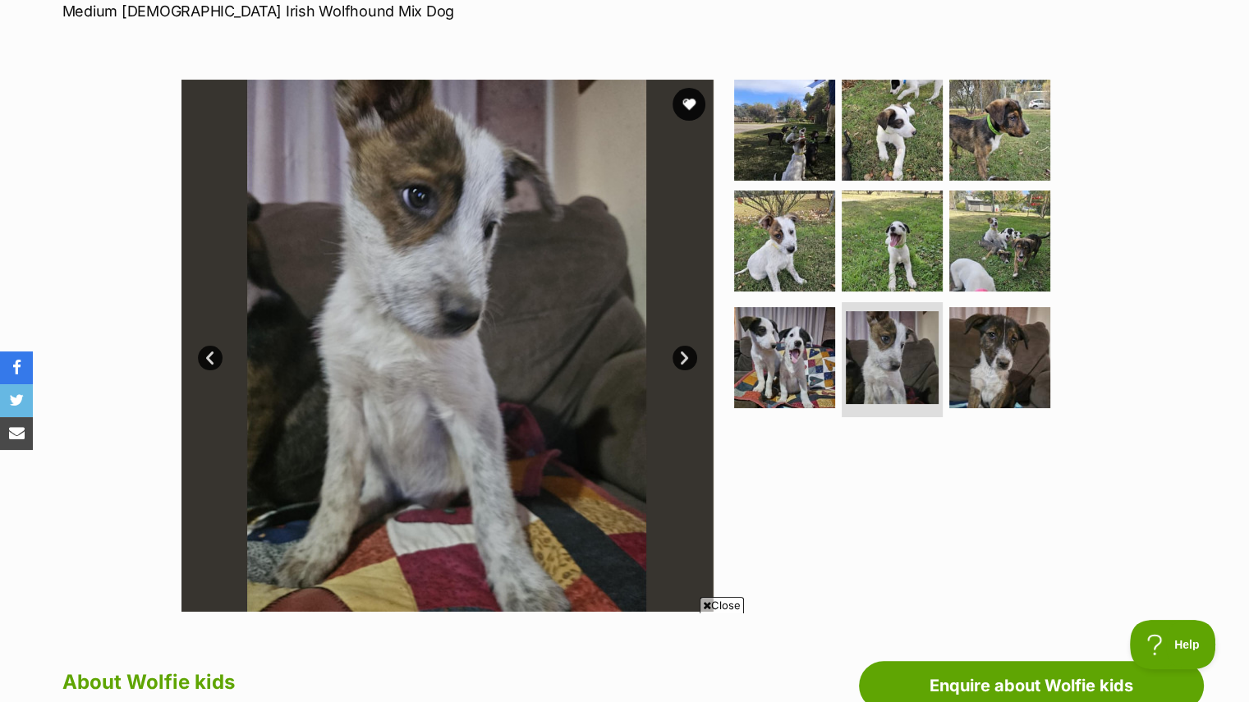
click at [207, 354] on link "Prev" at bounding box center [210, 358] width 25 height 25
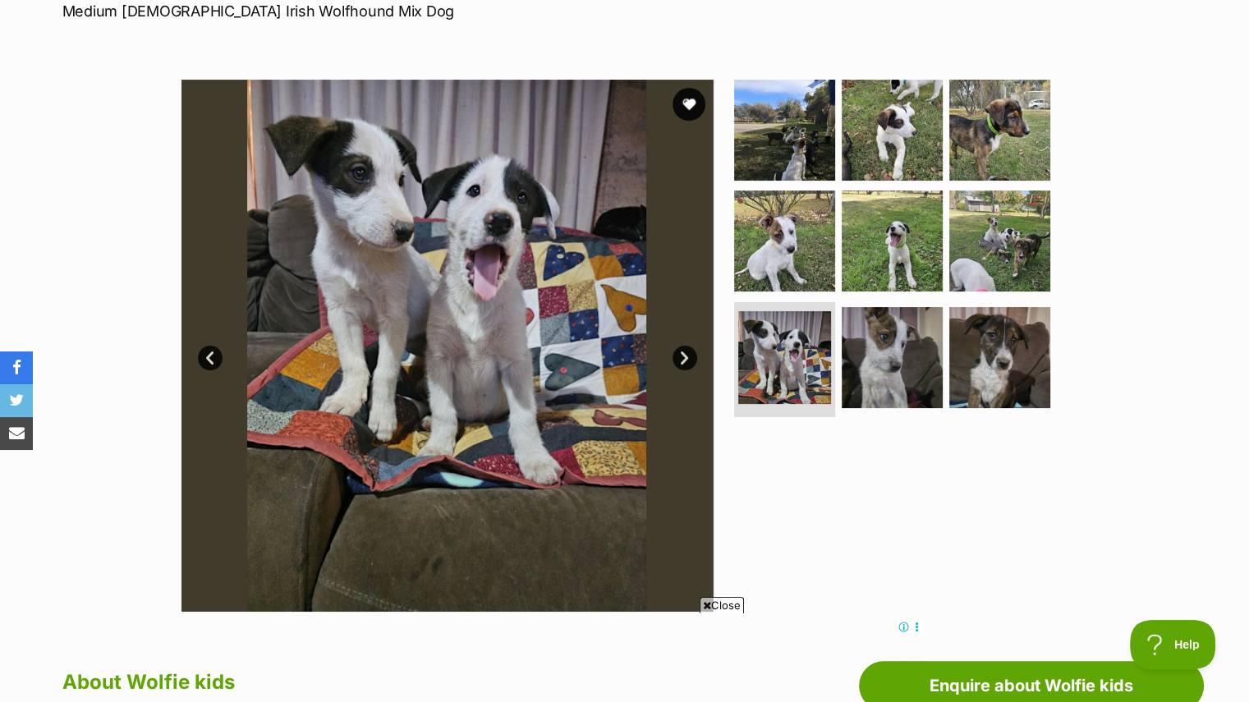
click at [207, 354] on link "Prev" at bounding box center [210, 358] width 25 height 25
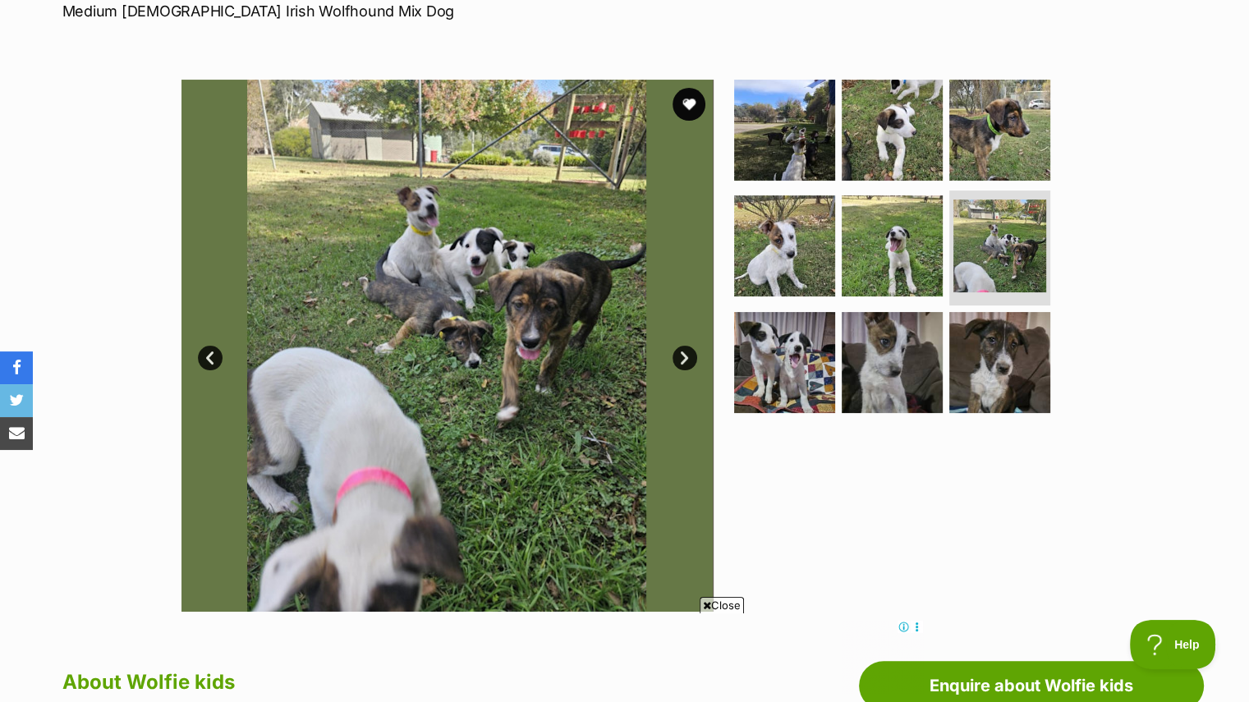
click at [207, 354] on link "Prev" at bounding box center [210, 358] width 25 height 25
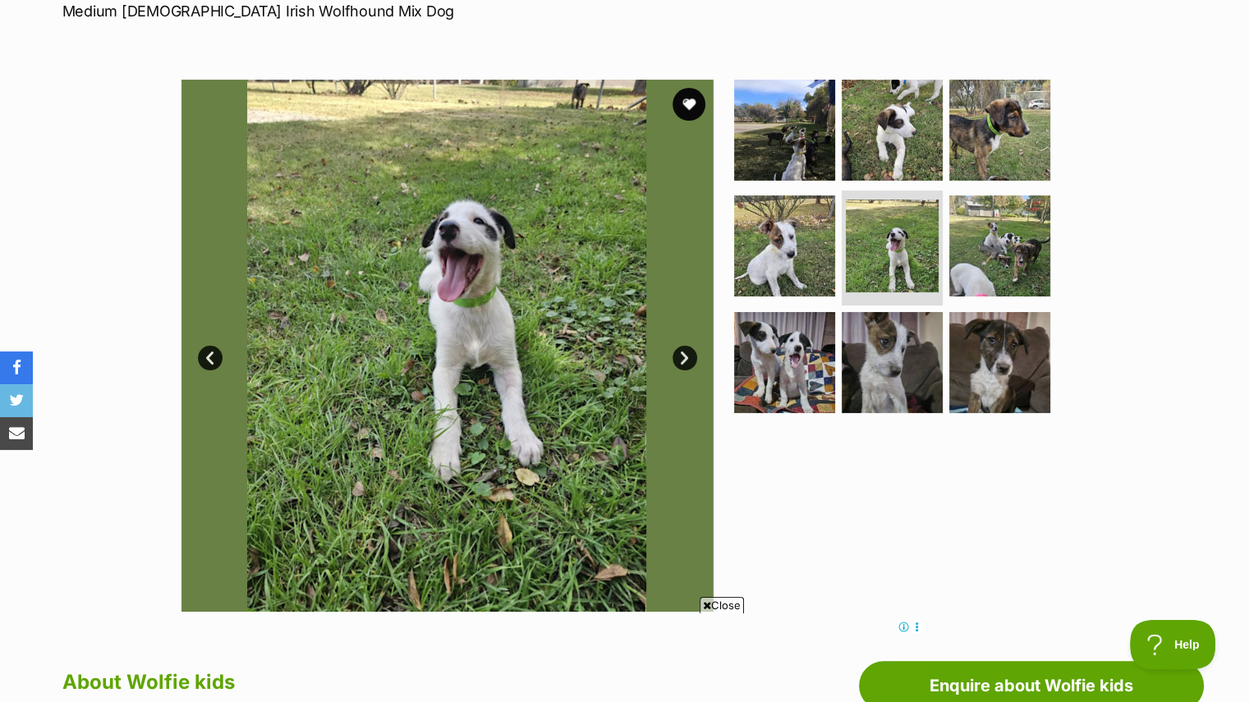
click at [207, 354] on link "Prev" at bounding box center [210, 358] width 25 height 25
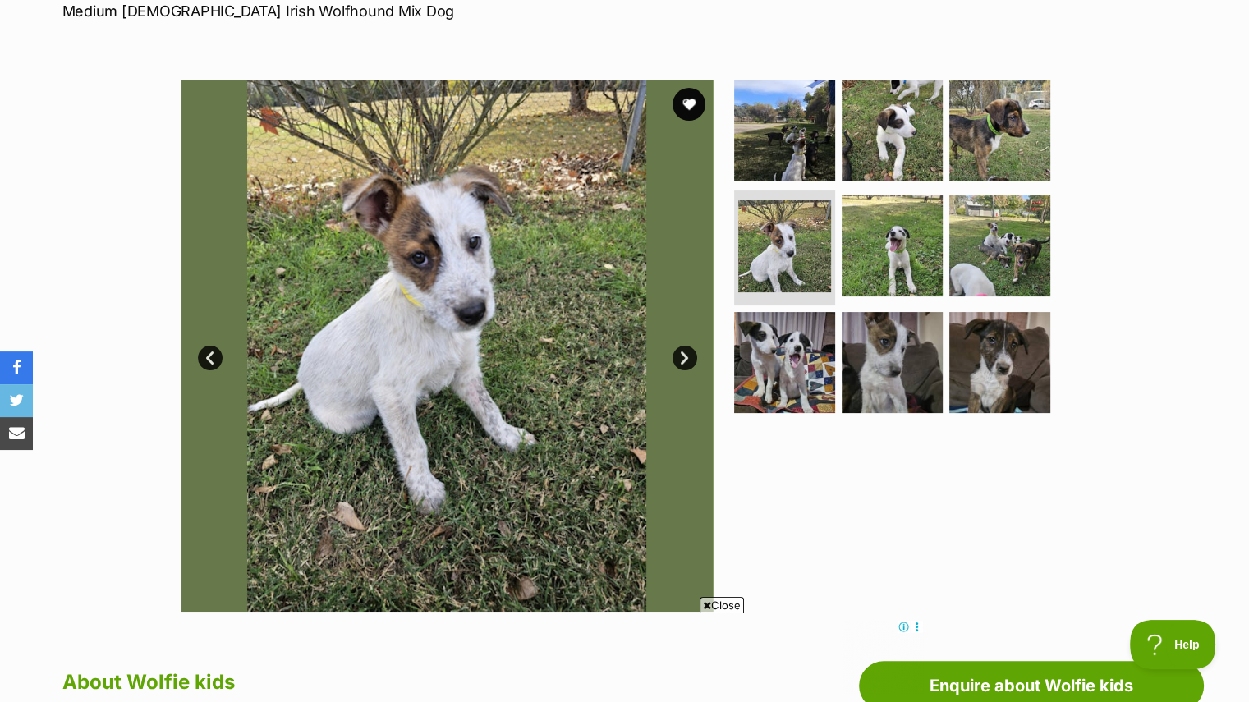
click at [207, 354] on link "Prev" at bounding box center [210, 358] width 25 height 25
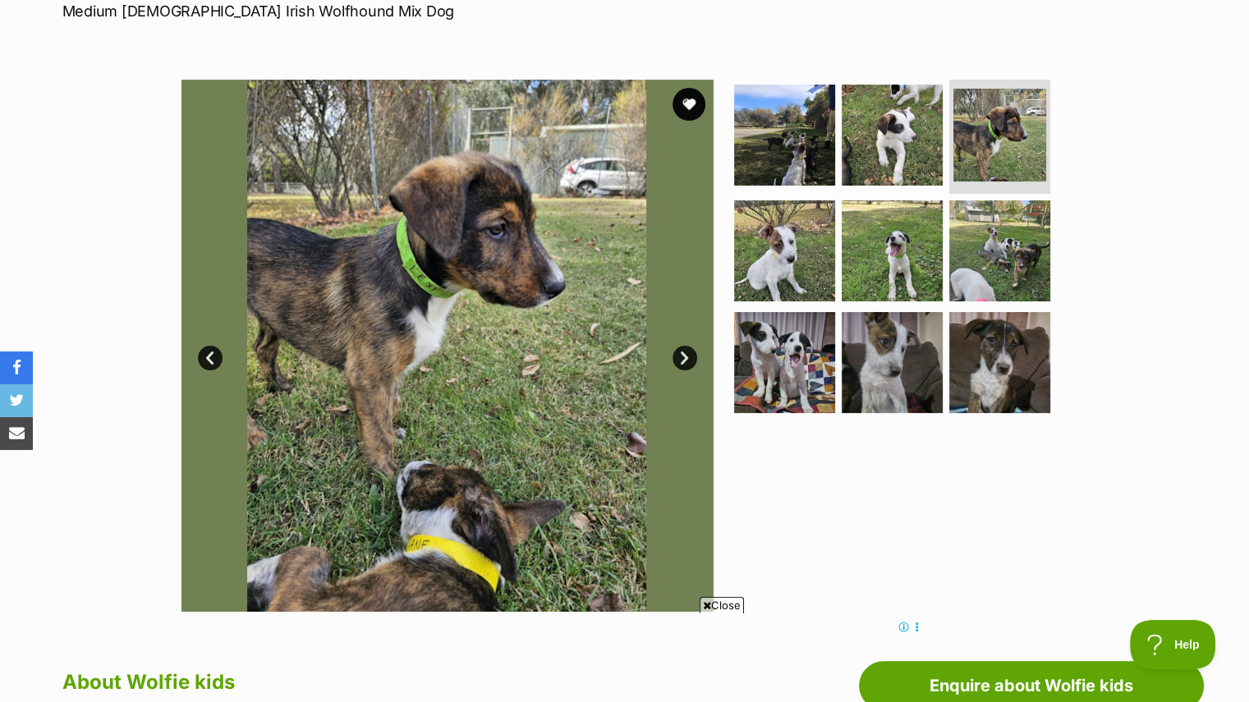
click at [207, 354] on link "Prev" at bounding box center [210, 358] width 25 height 25
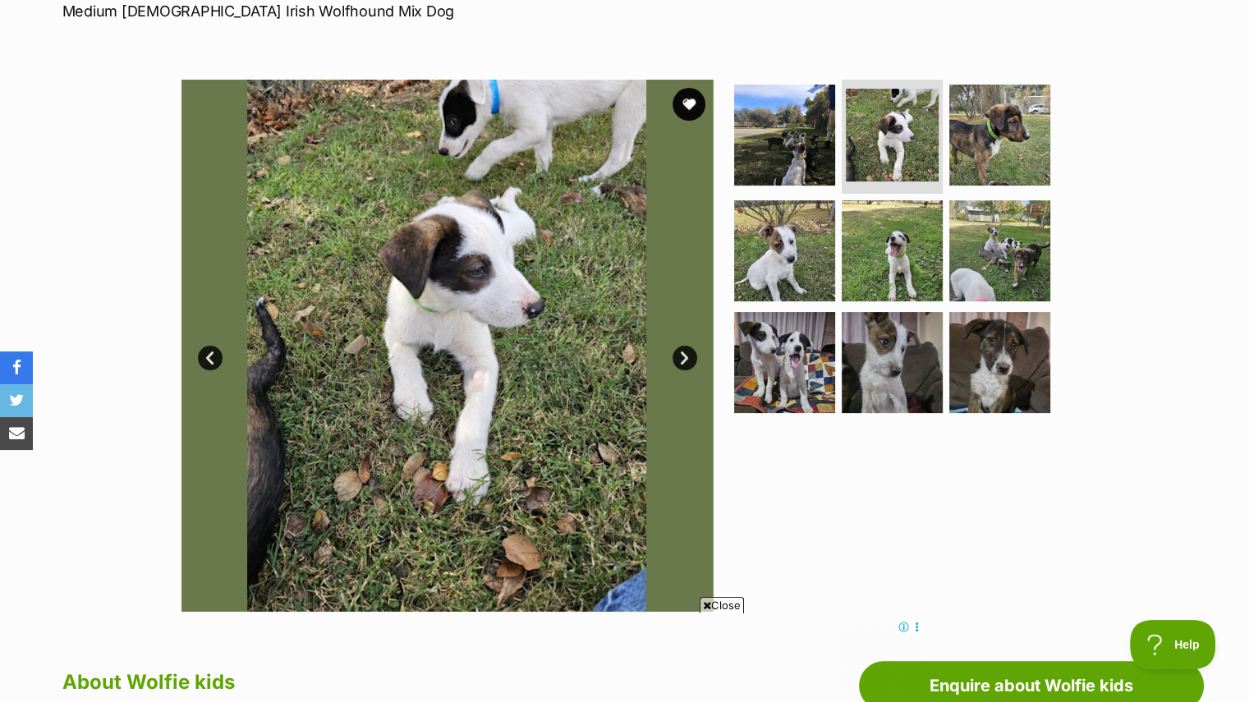
click at [207, 354] on link "Prev" at bounding box center [210, 358] width 25 height 25
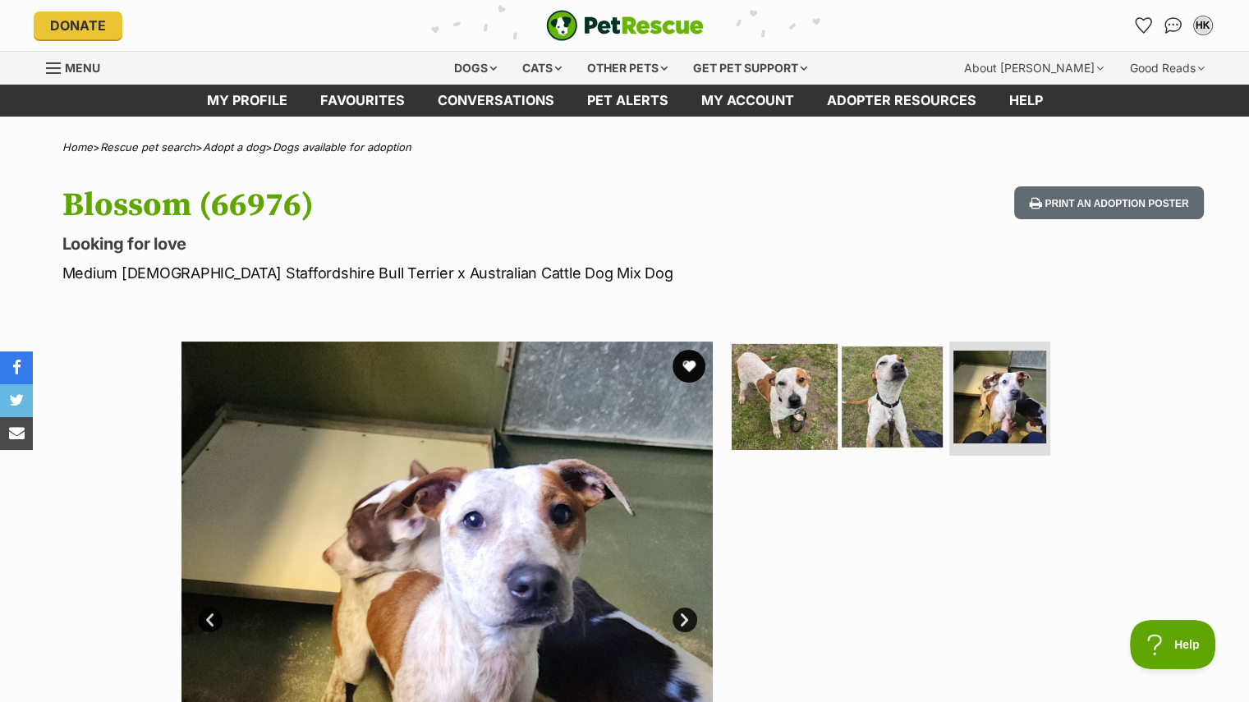
click at [805, 384] on img at bounding box center [785, 396] width 106 height 106
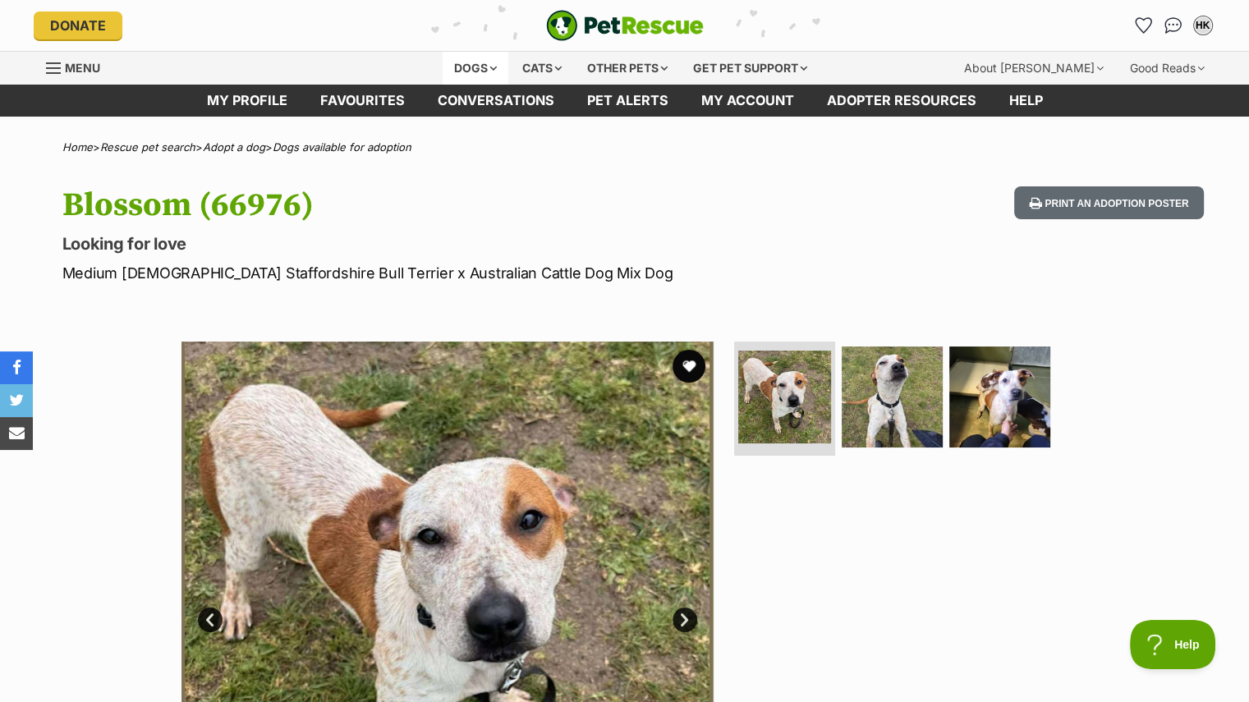
click at [460, 63] on div "Dogs" at bounding box center [476, 68] width 66 height 33
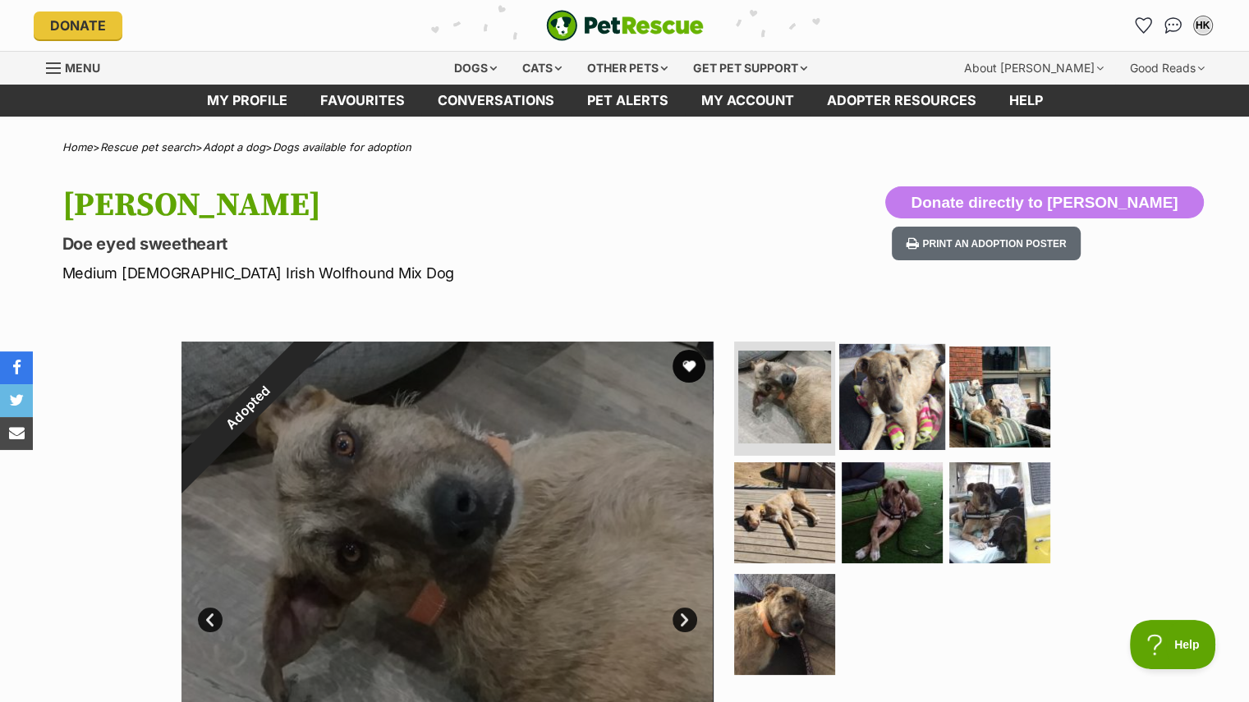
click at [875, 364] on img at bounding box center [892, 396] width 106 height 106
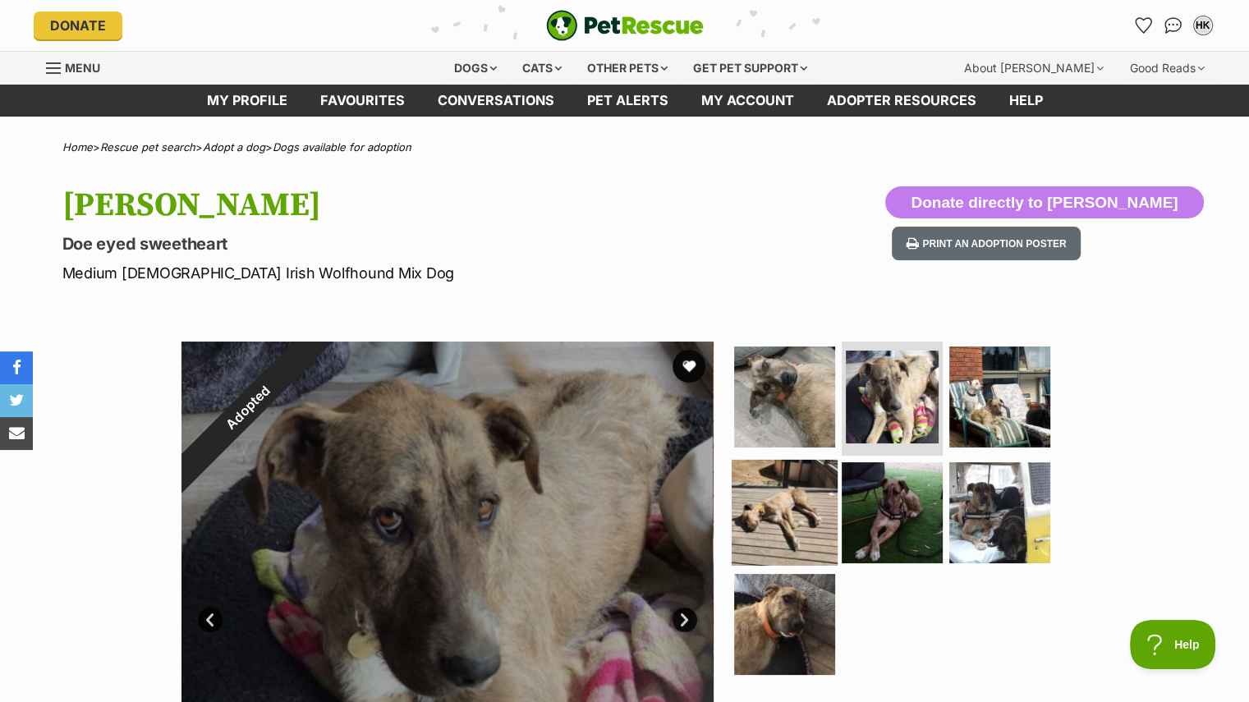
click at [792, 480] on img at bounding box center [785, 513] width 106 height 106
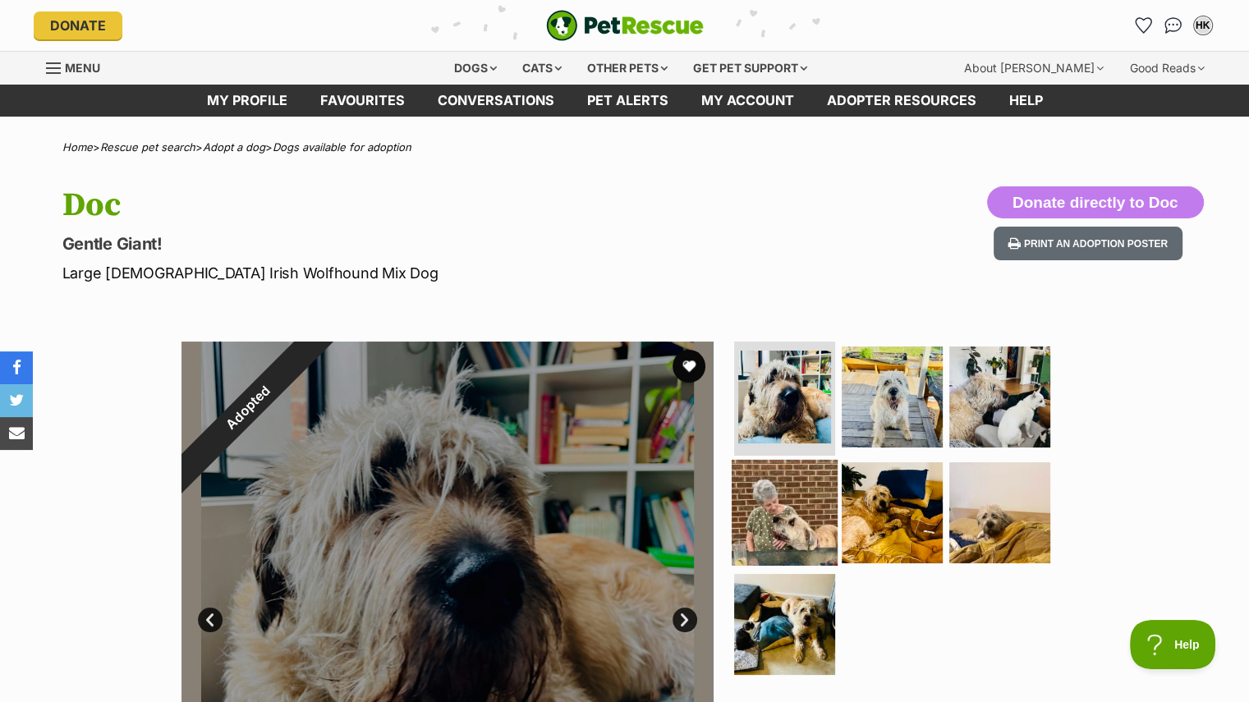
click at [773, 508] on img at bounding box center [785, 513] width 106 height 106
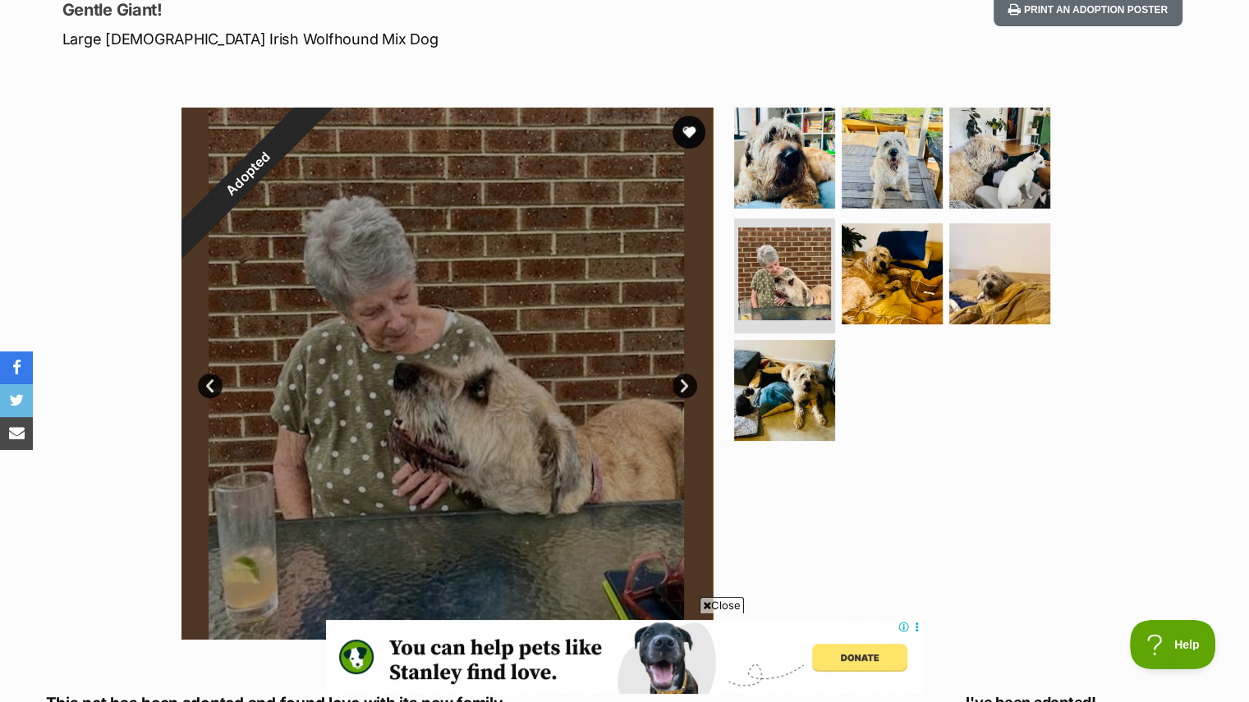
scroll to position [227, 0]
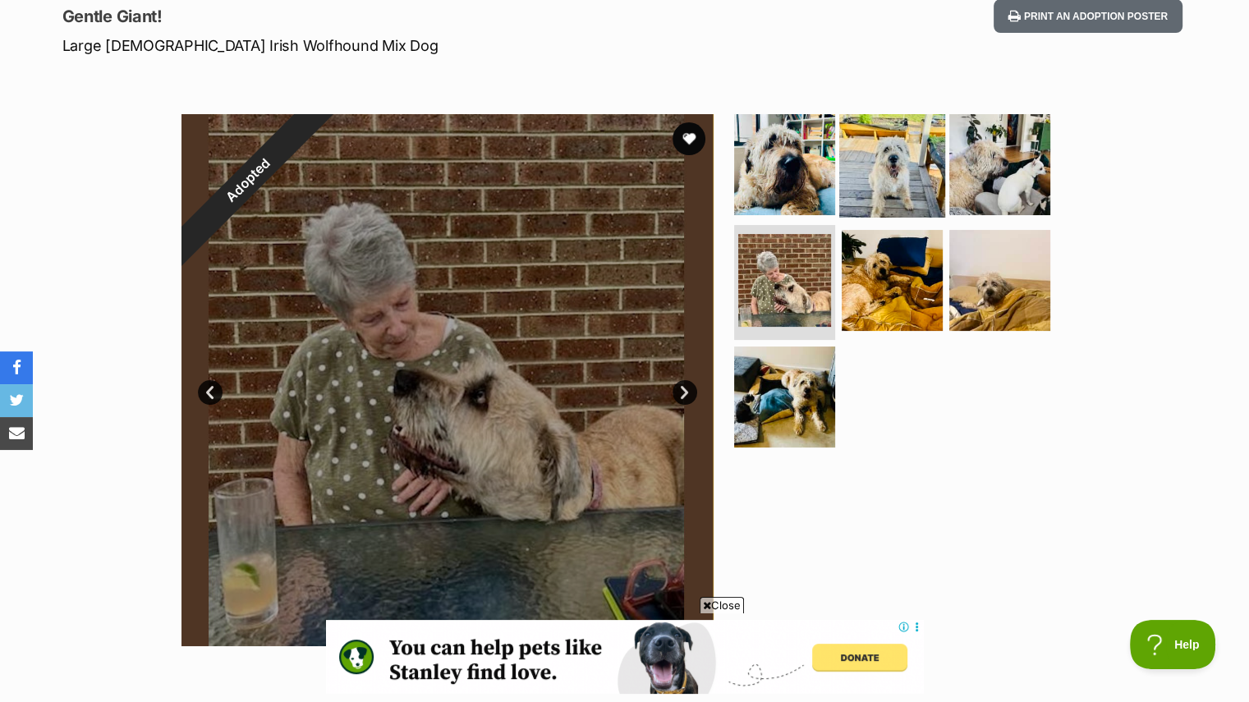
click at [911, 174] on img at bounding box center [892, 164] width 106 height 106
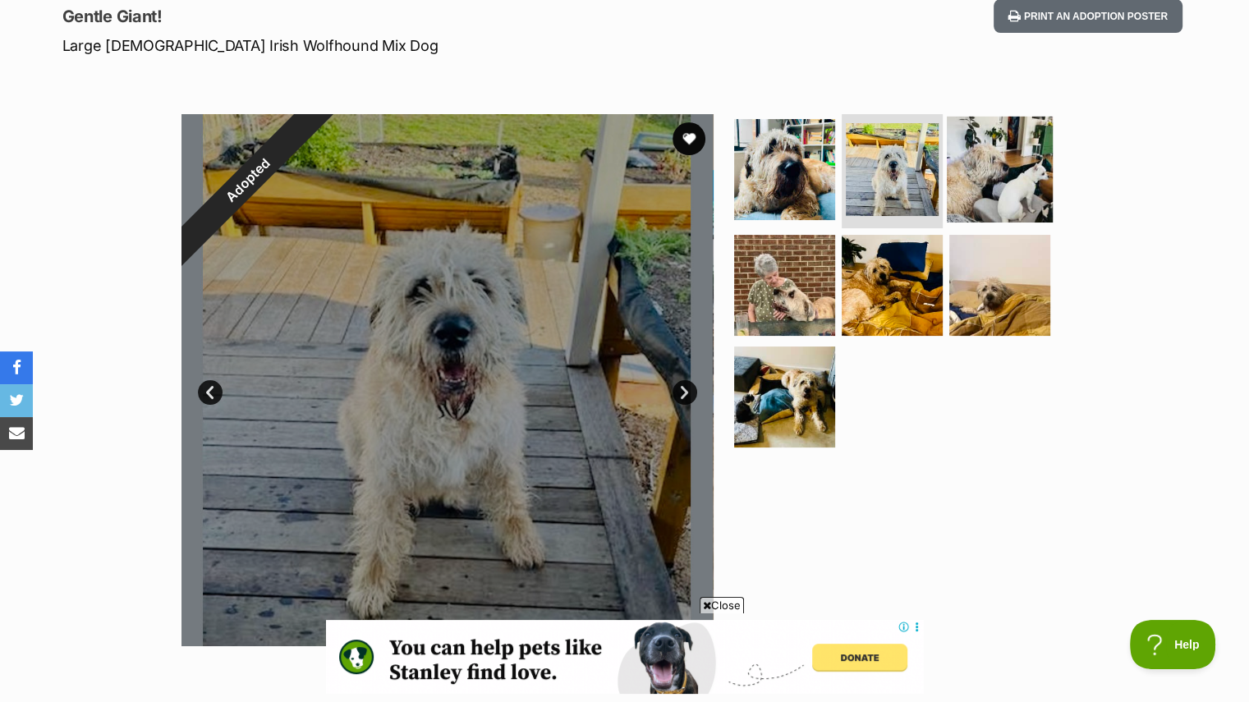
click at [976, 154] on img at bounding box center [1000, 169] width 106 height 106
